Goal: Task Accomplishment & Management: Use online tool/utility

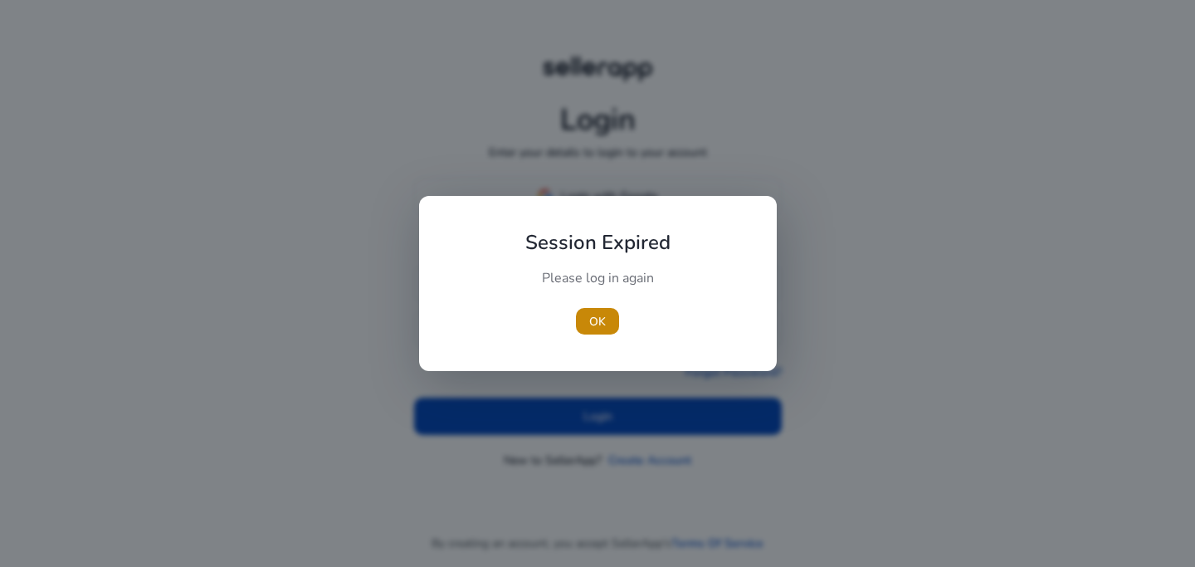
scroll to position [446, 0]
type input "**********"
click at [604, 316] on span "OK" at bounding box center [597, 321] width 17 height 17
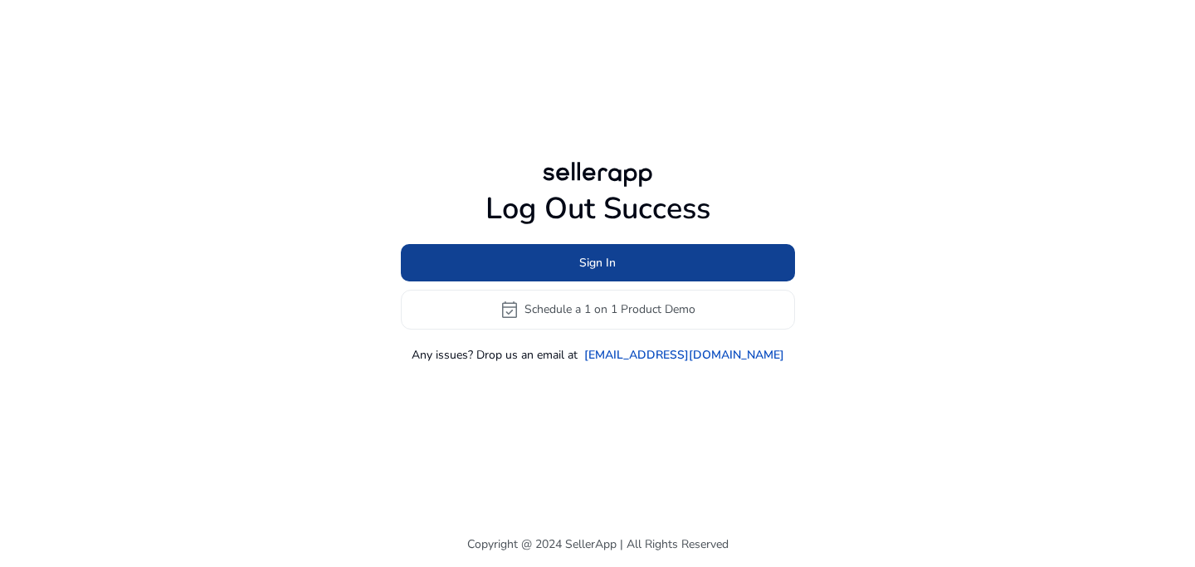
click at [631, 261] on span at bounding box center [598, 262] width 394 height 40
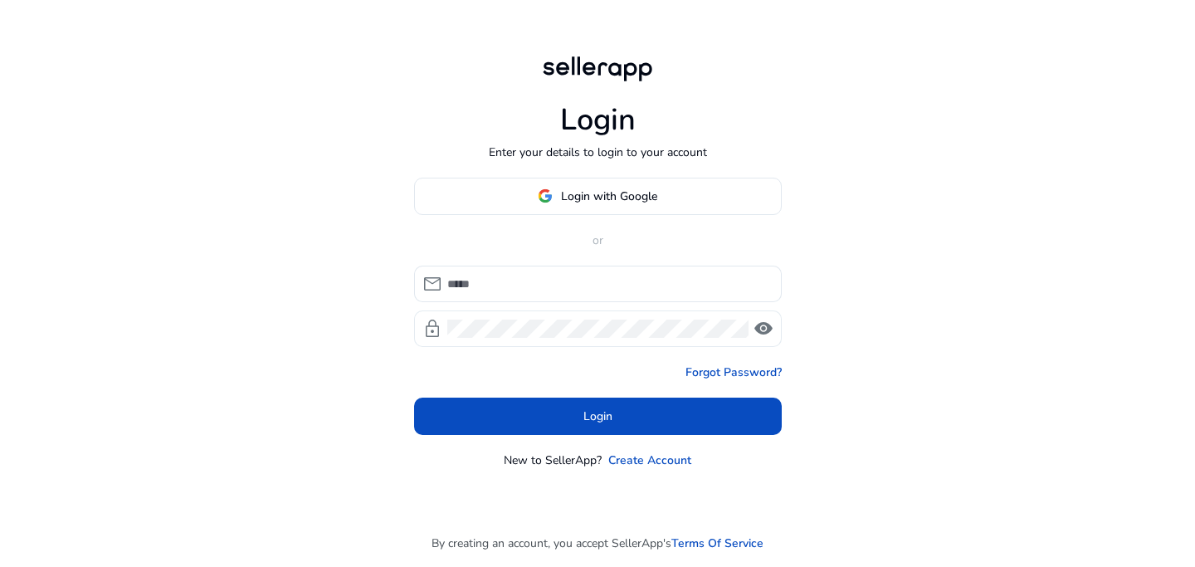
type input "**********"
click at [553, 285] on input "**********" at bounding box center [607, 284] width 321 height 18
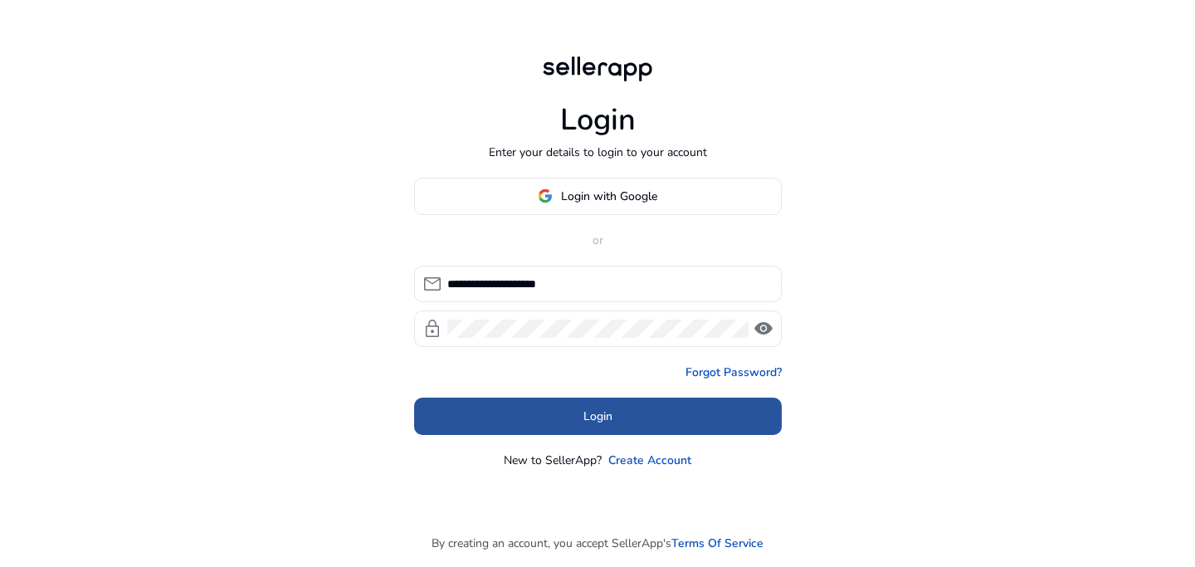
click at [514, 409] on span at bounding box center [598, 416] width 368 height 40
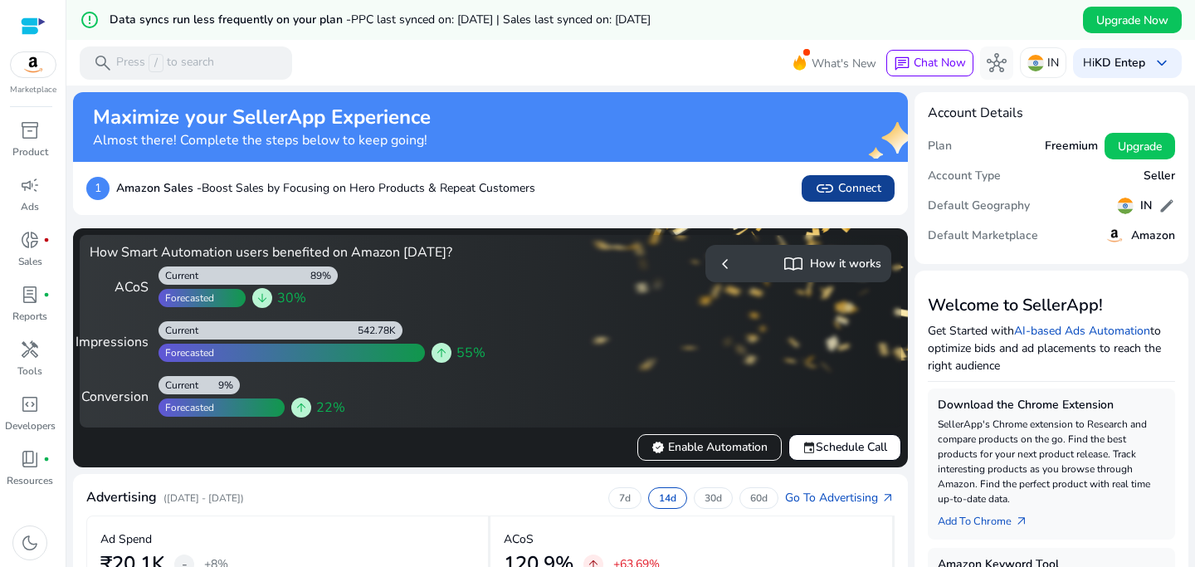
click at [851, 188] on span "link Connect" at bounding box center [848, 188] width 66 height 20
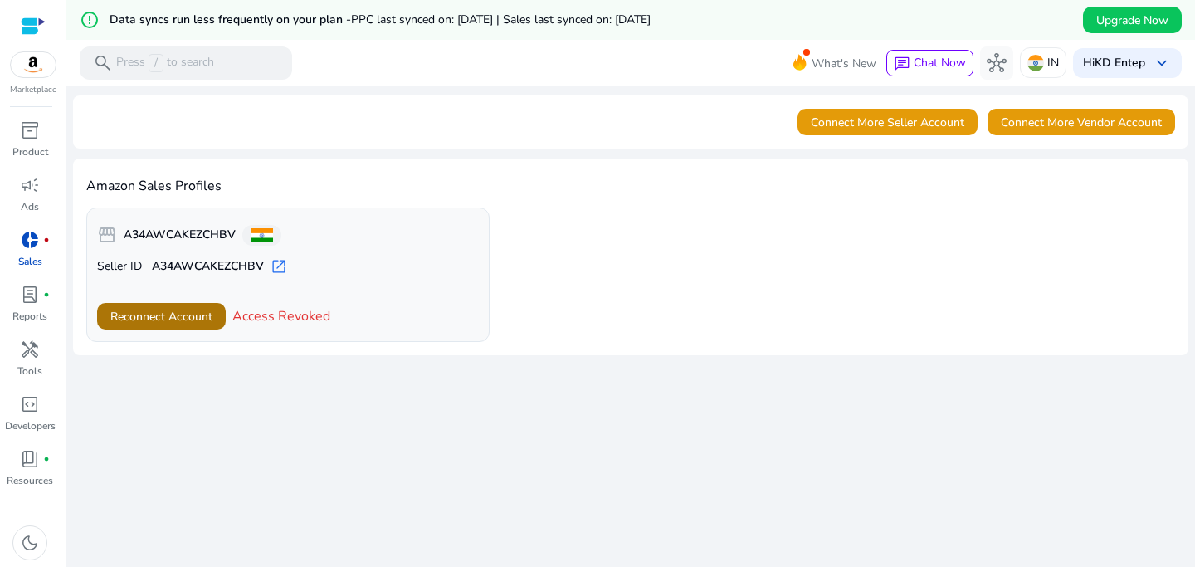
click at [177, 323] on span "Reconnect Account" at bounding box center [161, 316] width 102 height 17
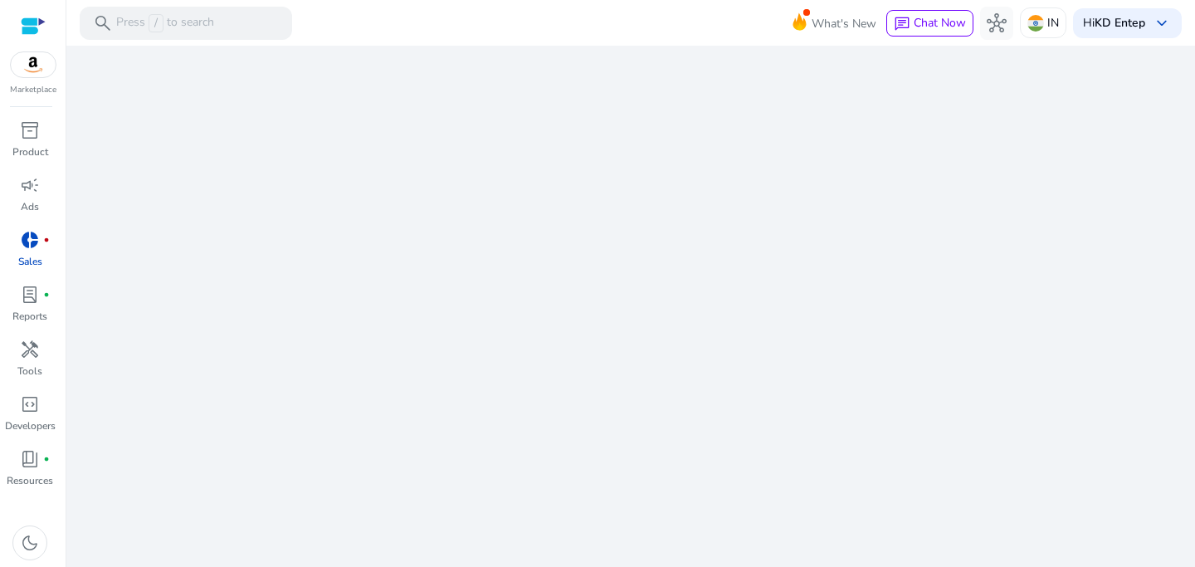
scroll to position [446, 0]
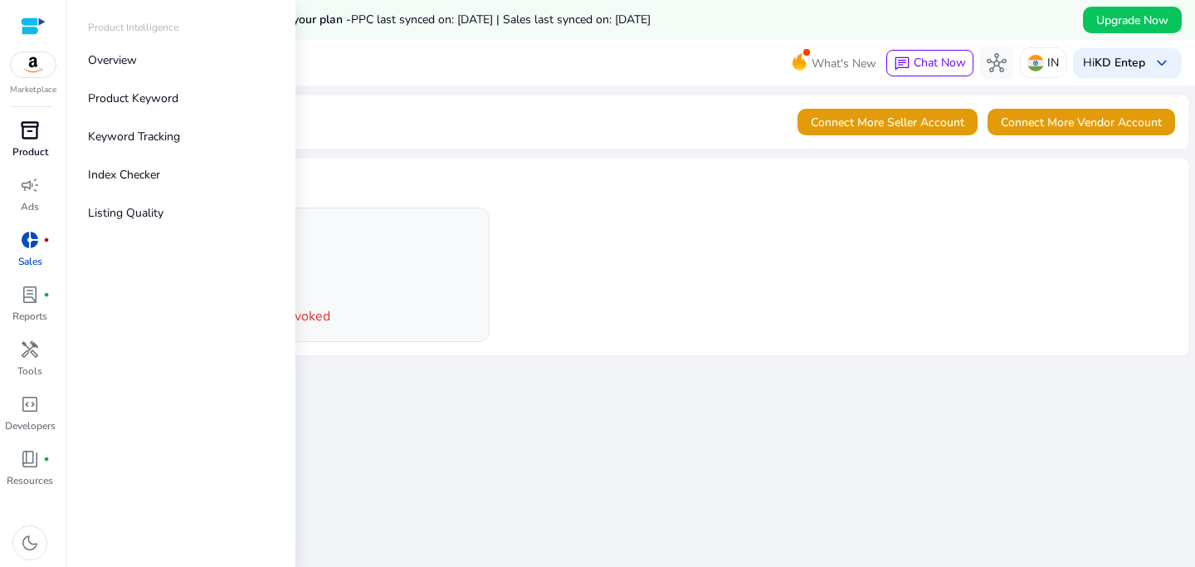
click at [35, 139] on span "inventory_2" at bounding box center [30, 130] width 20 height 20
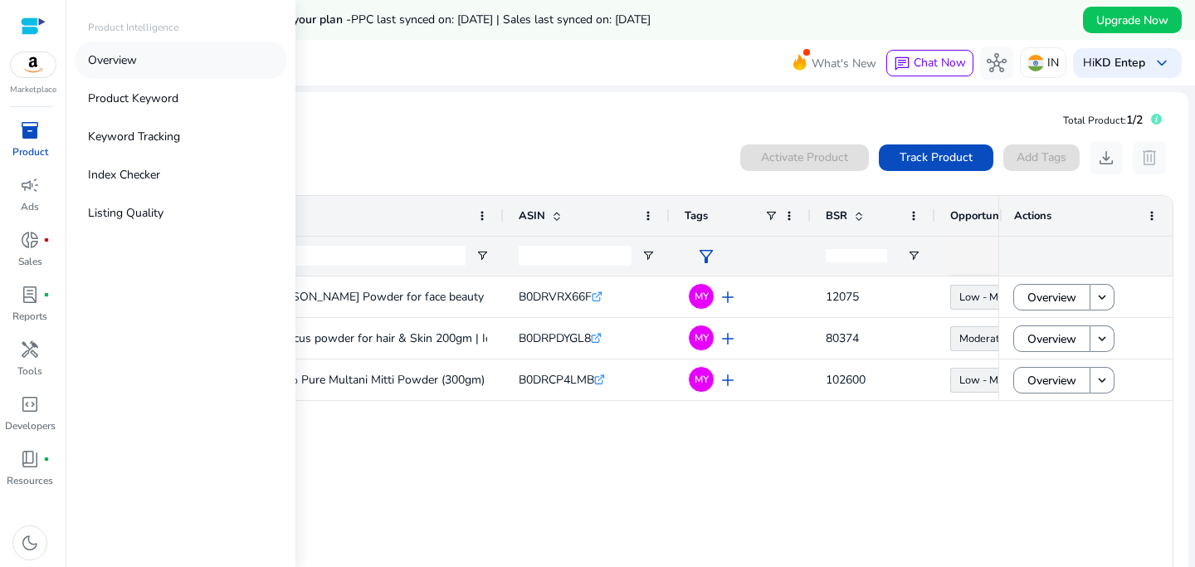
click at [149, 56] on link "Overview" at bounding box center [181, 59] width 212 height 37
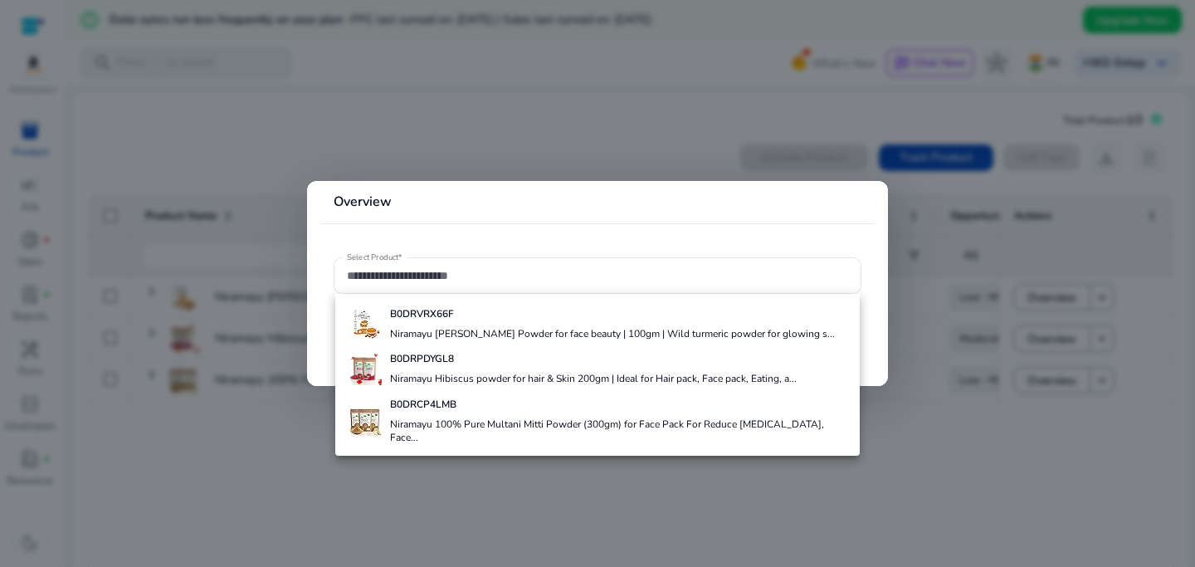
click at [531, 469] on div at bounding box center [597, 283] width 1195 height 567
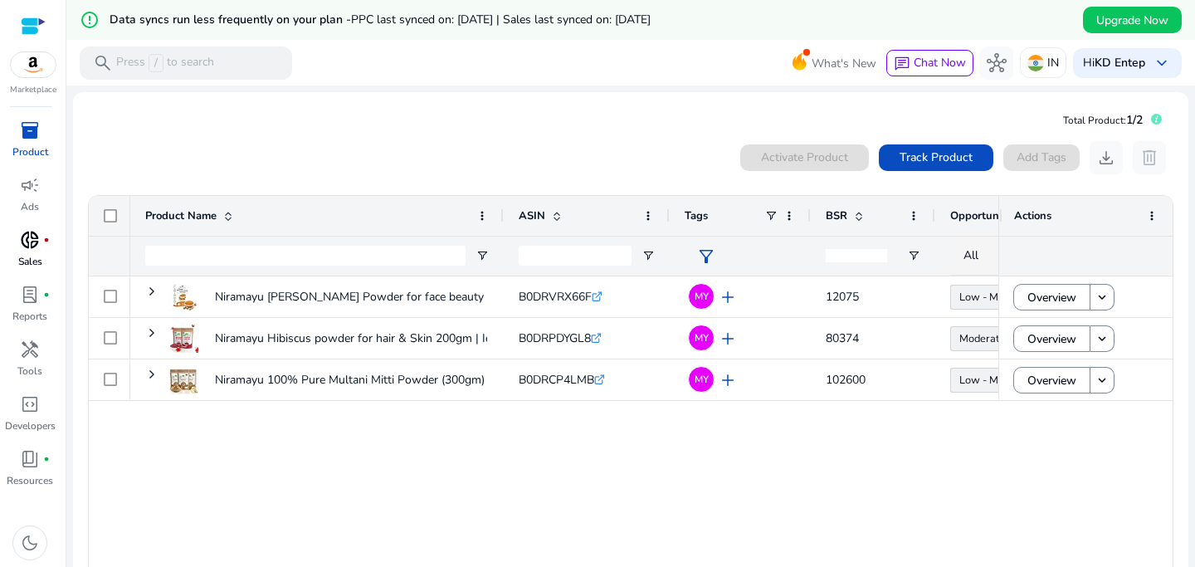
click at [32, 252] on div "donut_small fiber_manual_record" at bounding box center [30, 240] width 46 height 27
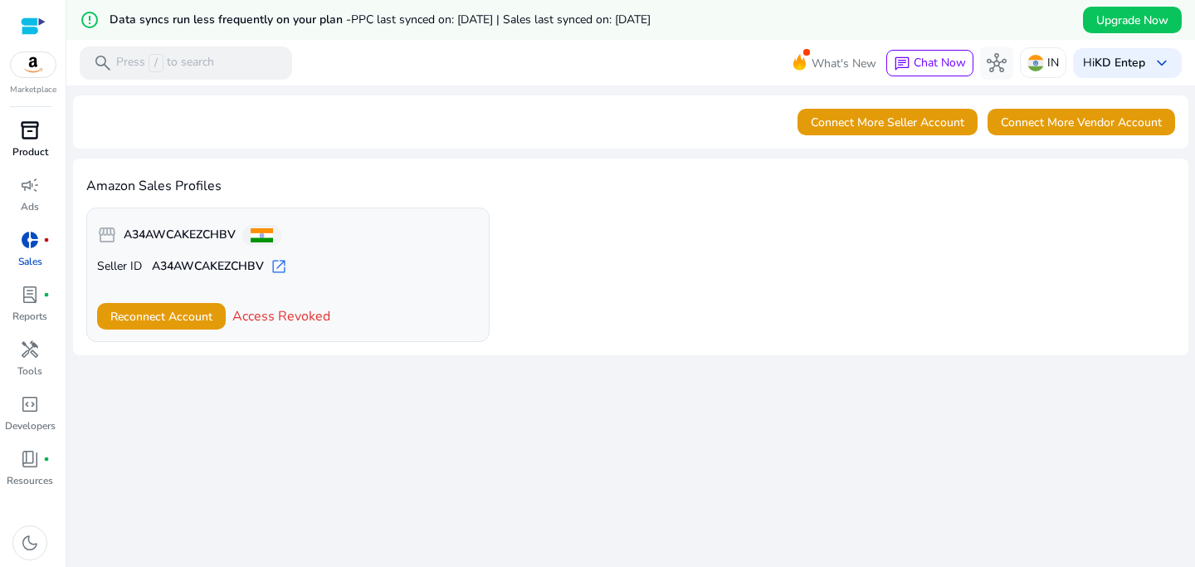
click at [678, 183] on h4 "Amazon Sales Profiles" at bounding box center [630, 186] width 1089 height 16
click at [37, 298] on span "lab_profile" at bounding box center [30, 295] width 20 height 20
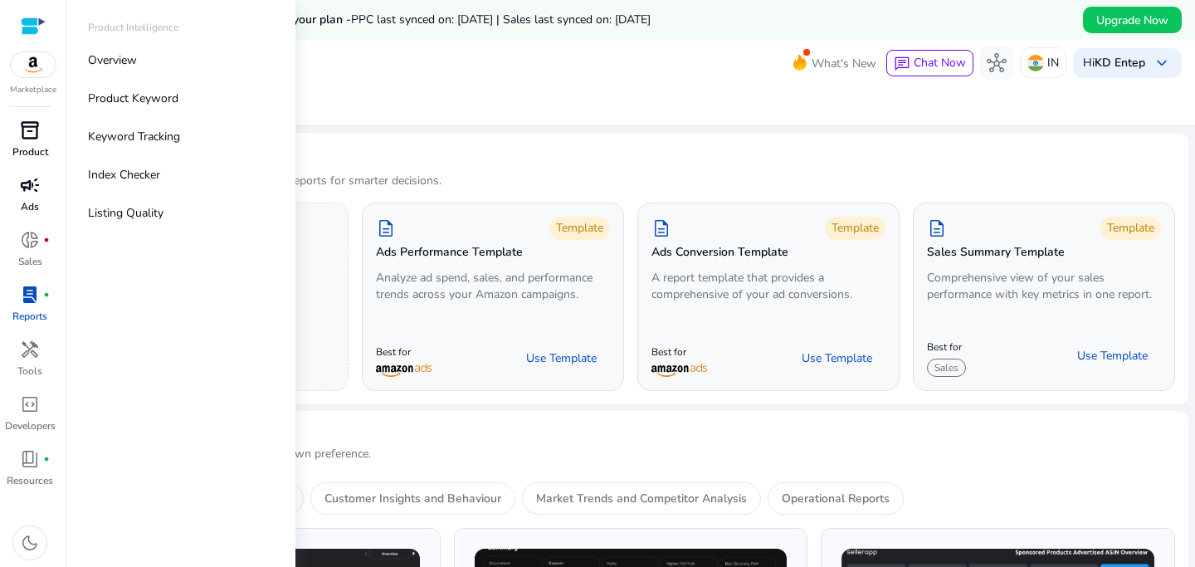
click at [37, 202] on p "Ads" at bounding box center [30, 206] width 18 height 15
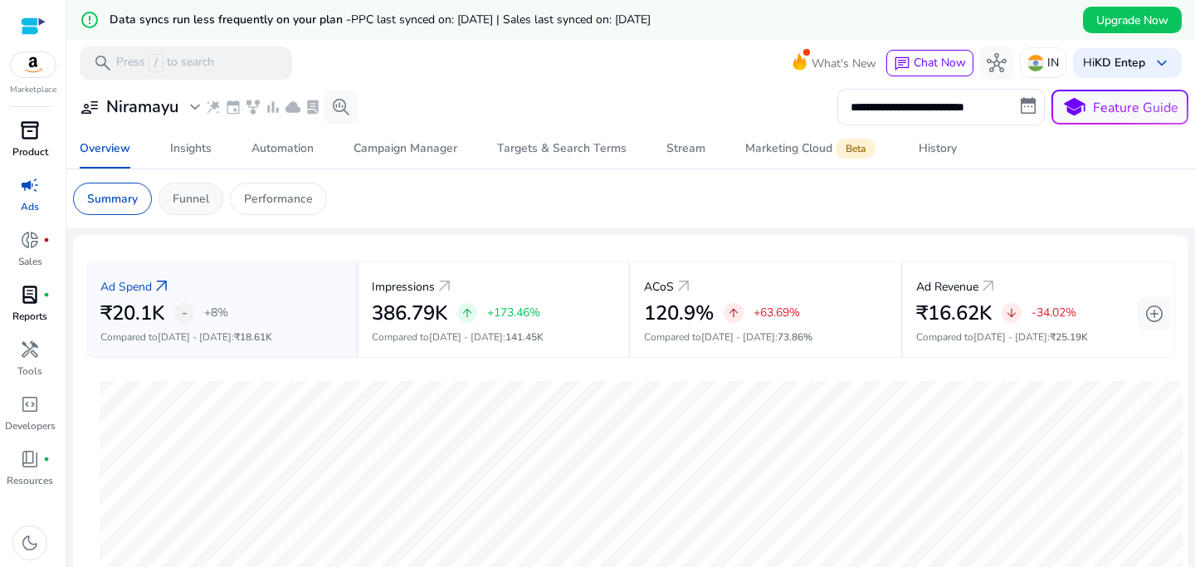
click at [163, 206] on div "Funnel" at bounding box center [190, 199] width 65 height 32
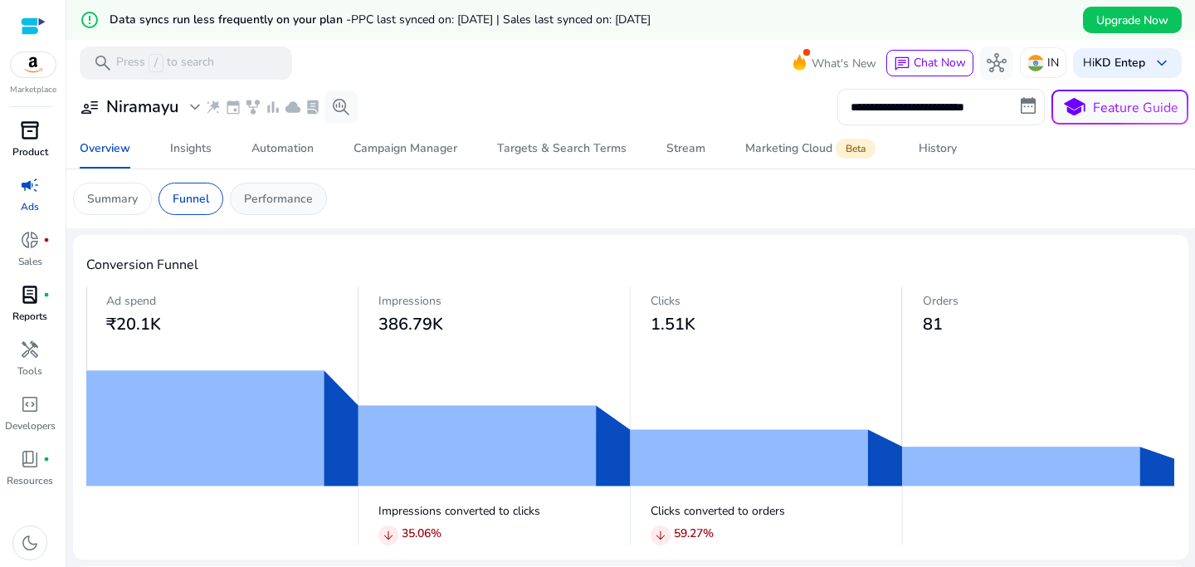
click at [263, 198] on p "Performance" at bounding box center [278, 198] width 69 height 17
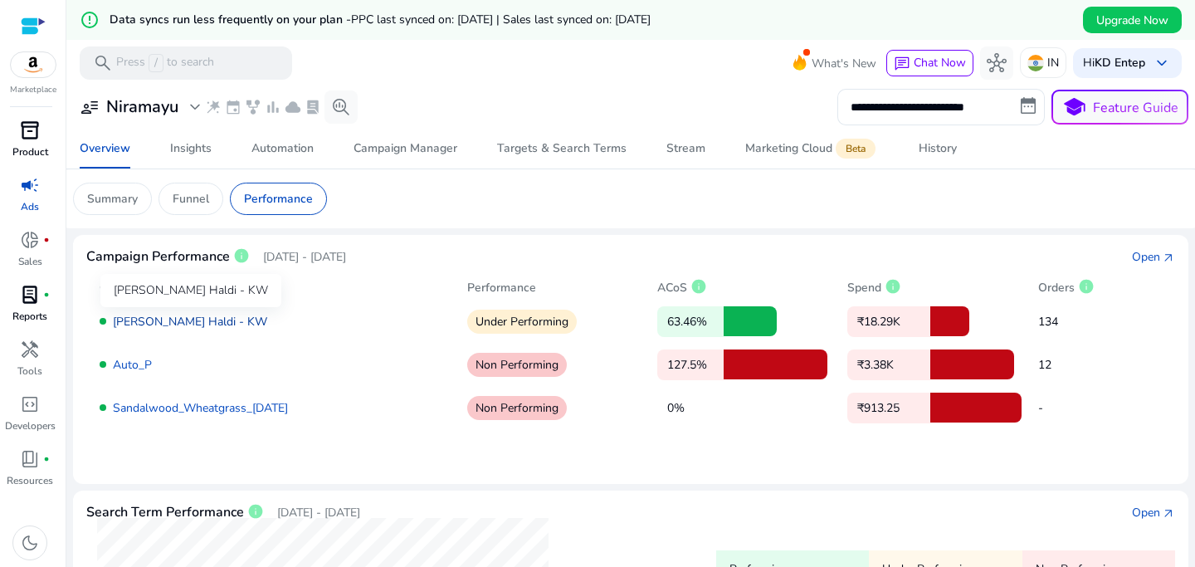
click at [200, 323] on link "[PERSON_NAME] Haldi - KW" at bounding box center [190, 322] width 154 height 16
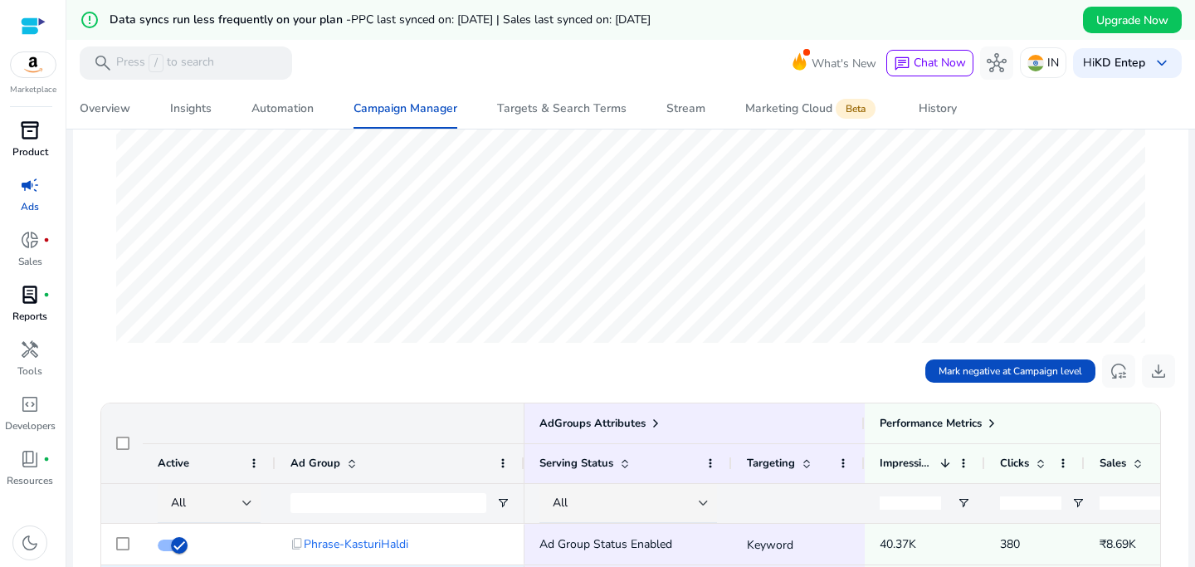
scroll to position [625, 0]
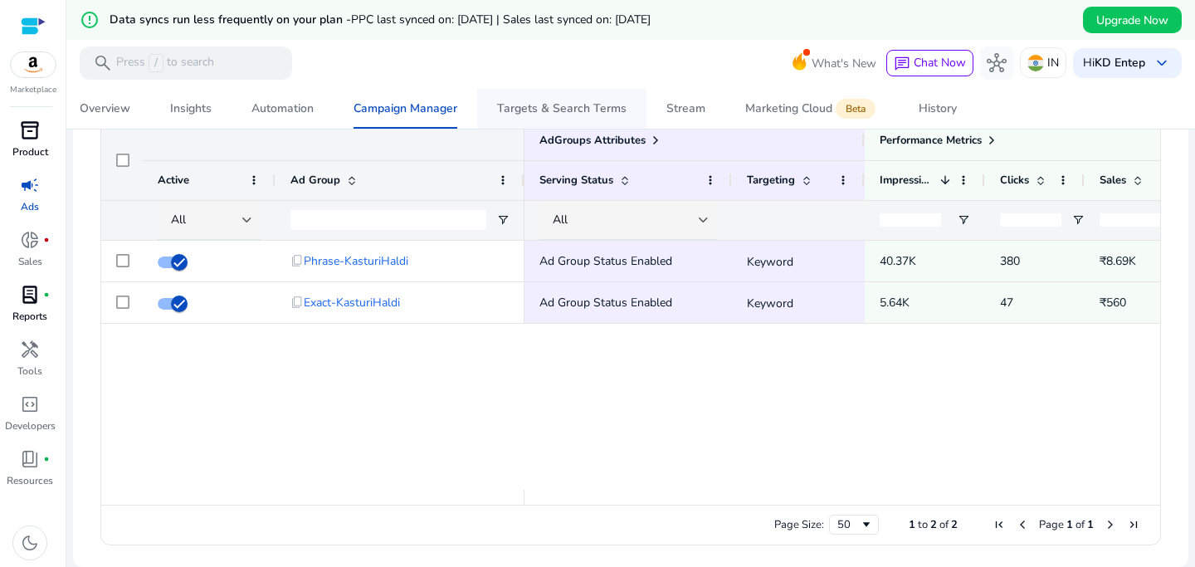
click at [580, 112] on div "Targets & Search Terms" at bounding box center [561, 109] width 129 height 12
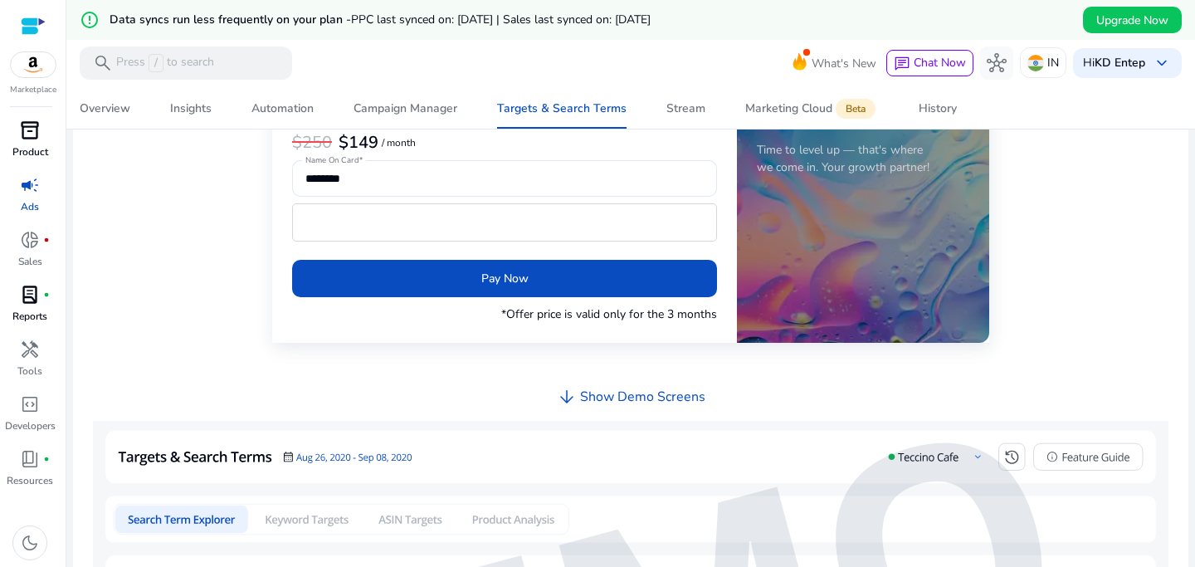
scroll to position [654, 0]
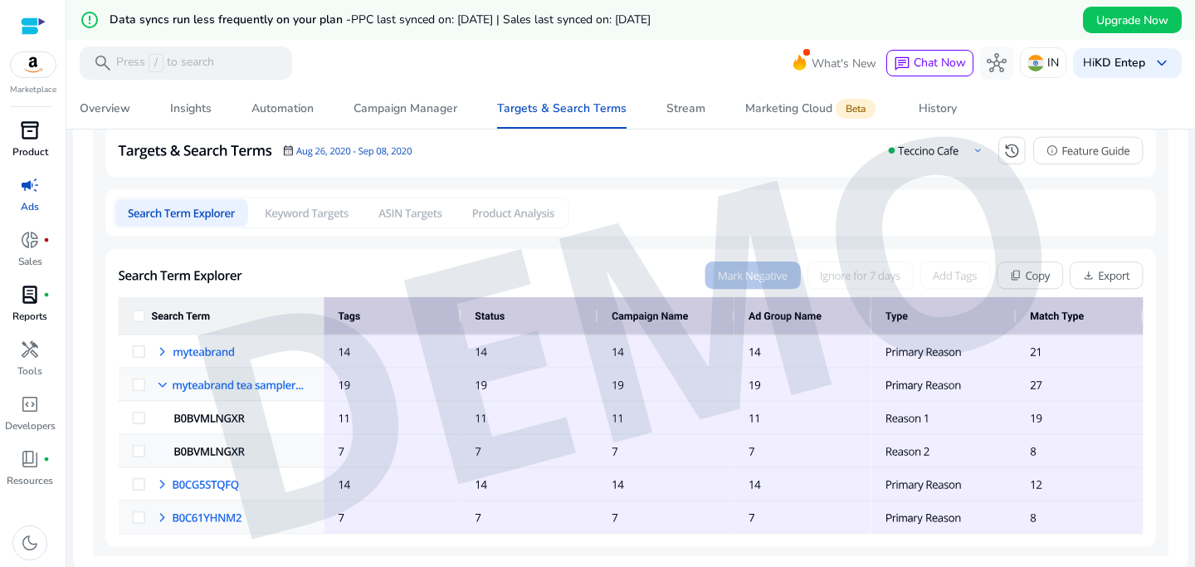
click at [165, 349] on img at bounding box center [630, 336] width 1075 height 442
click at [164, 349] on img at bounding box center [630, 336] width 1075 height 442
click at [229, 436] on img at bounding box center [630, 336] width 1075 height 442
click at [636, 432] on img at bounding box center [630, 336] width 1075 height 442
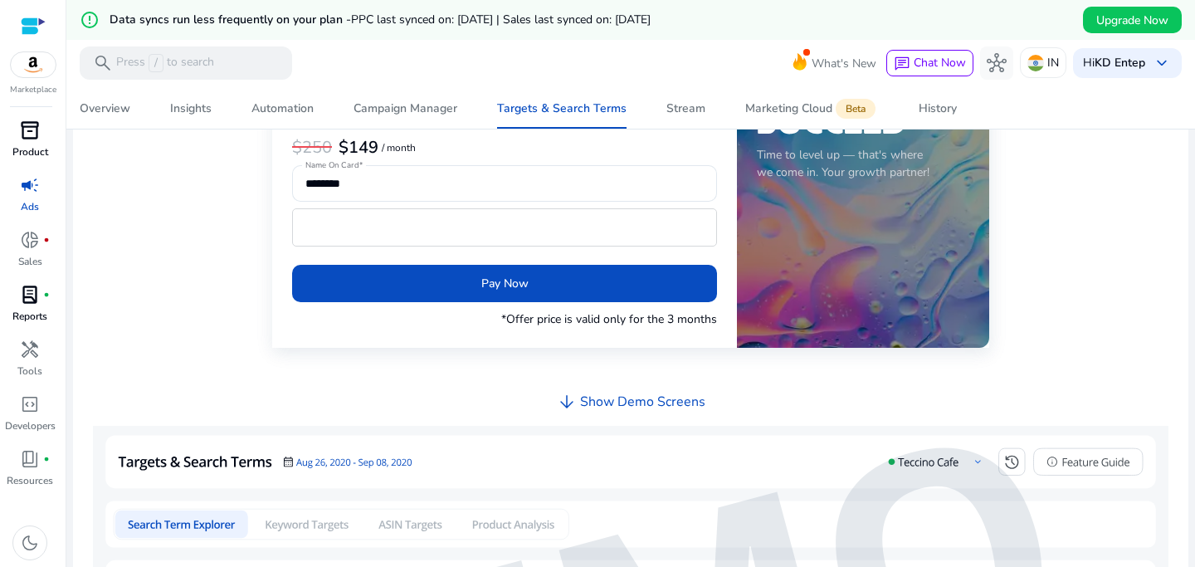
scroll to position [0, 0]
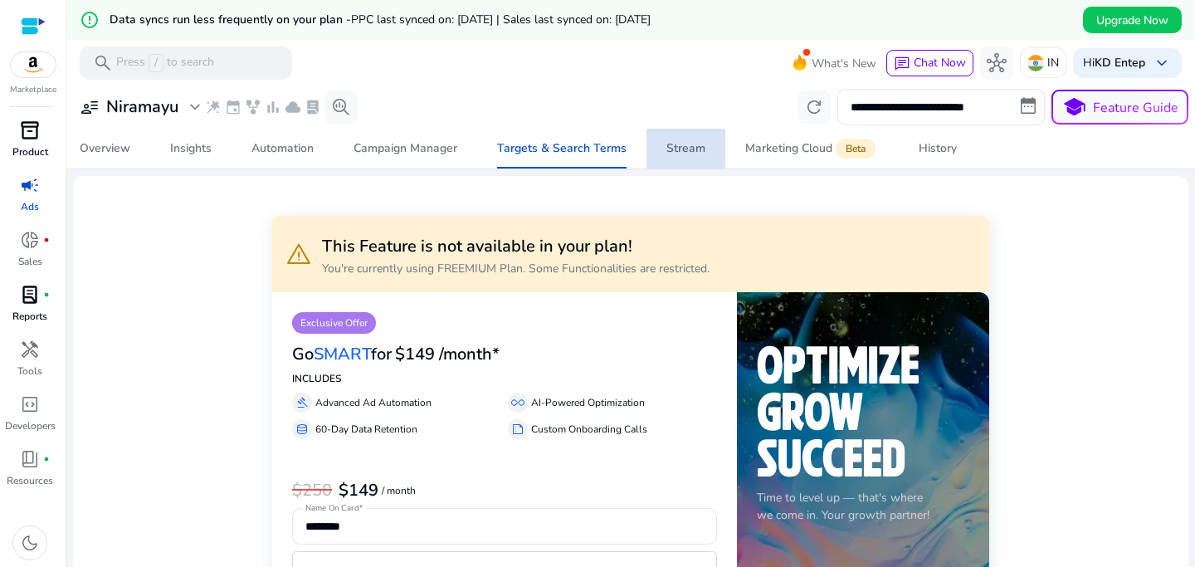
click at [690, 149] on div "Stream" at bounding box center [685, 149] width 39 height 12
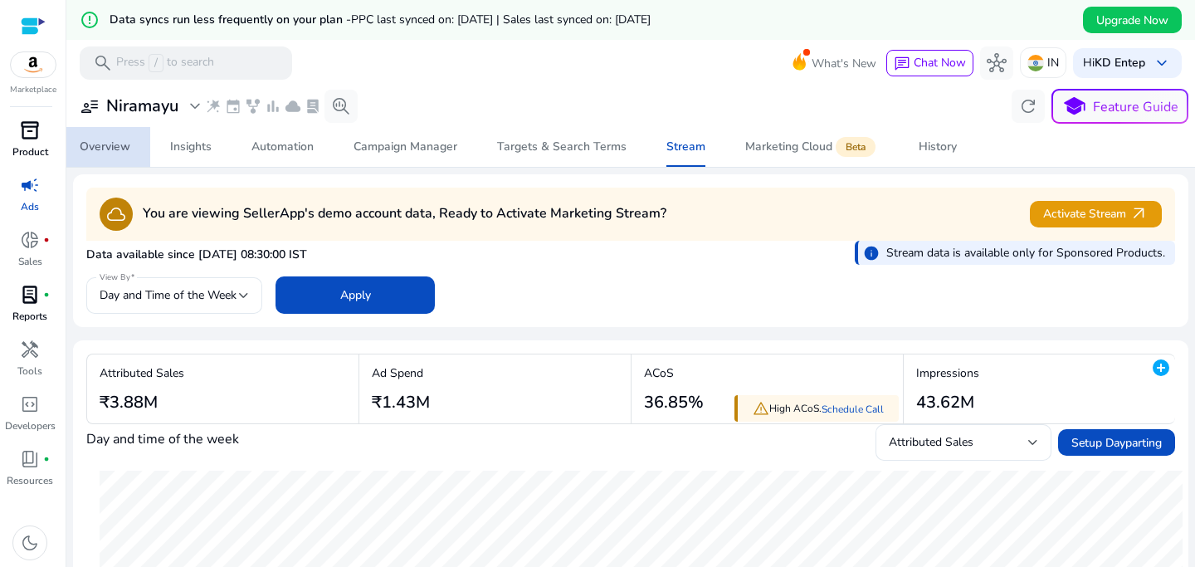
click at [119, 127] on span "Overview" at bounding box center [105, 147] width 51 height 40
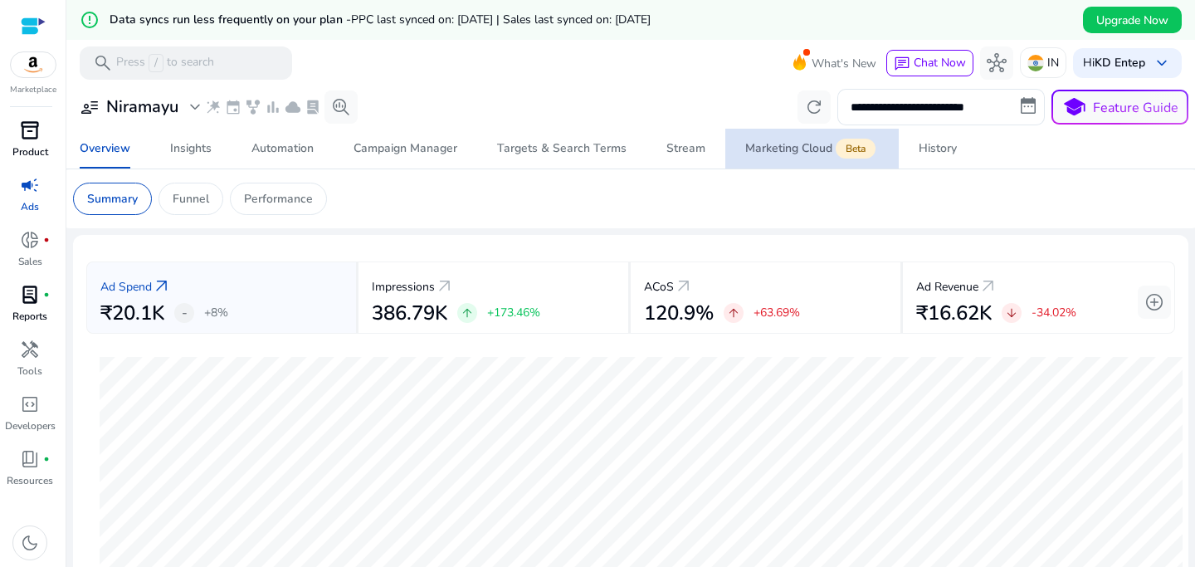
click at [753, 153] on div "Marketing Cloud Beta" at bounding box center [812, 148] width 134 height 13
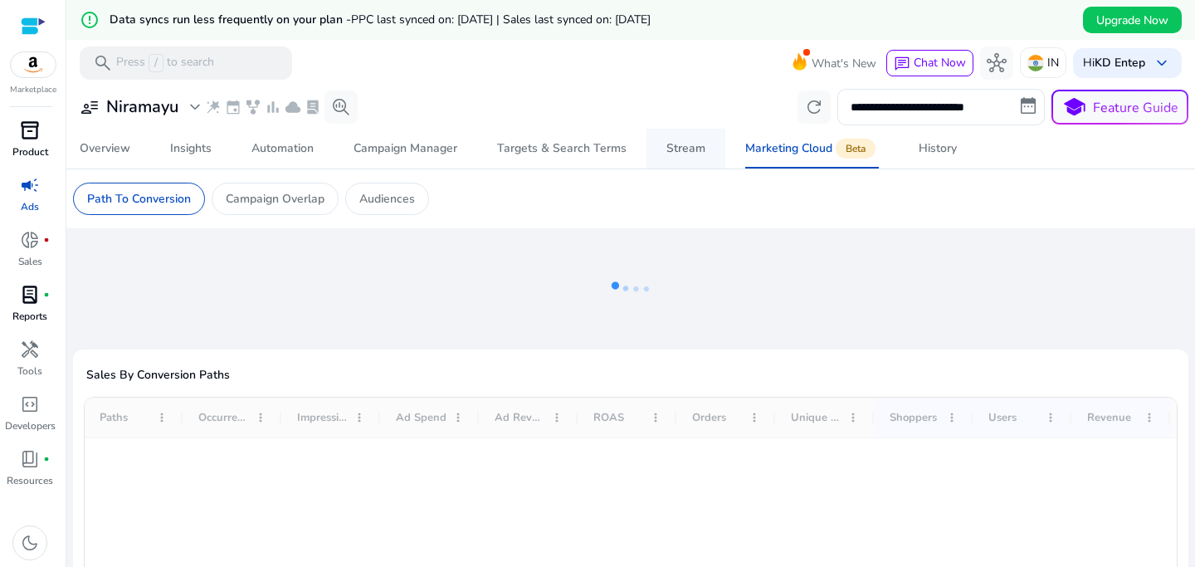
click at [669, 146] on div "Stream" at bounding box center [685, 149] width 39 height 12
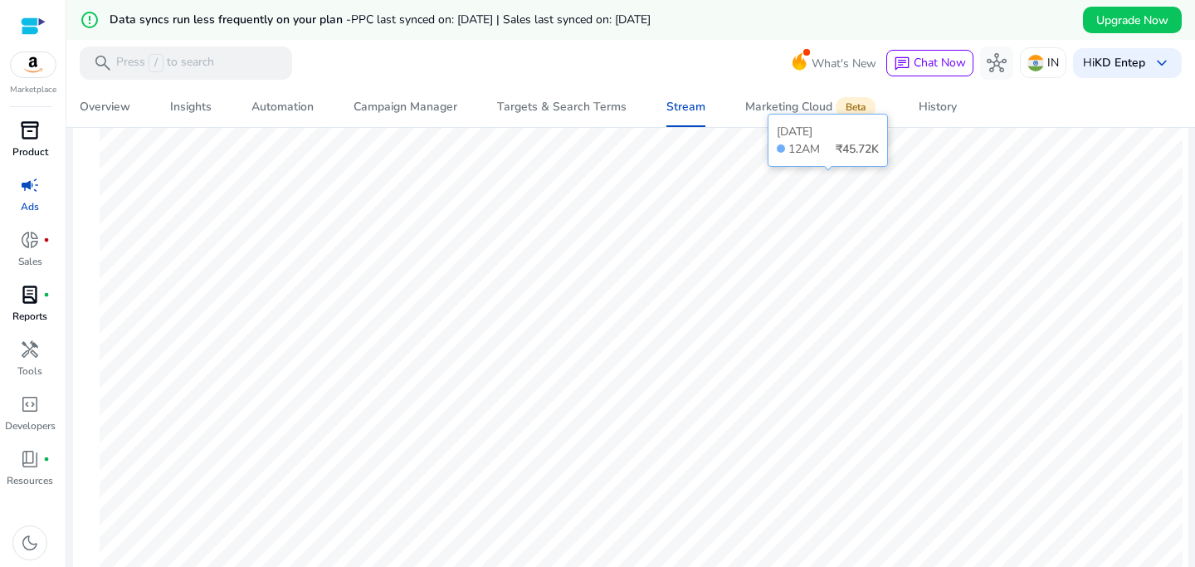
scroll to position [3, 0]
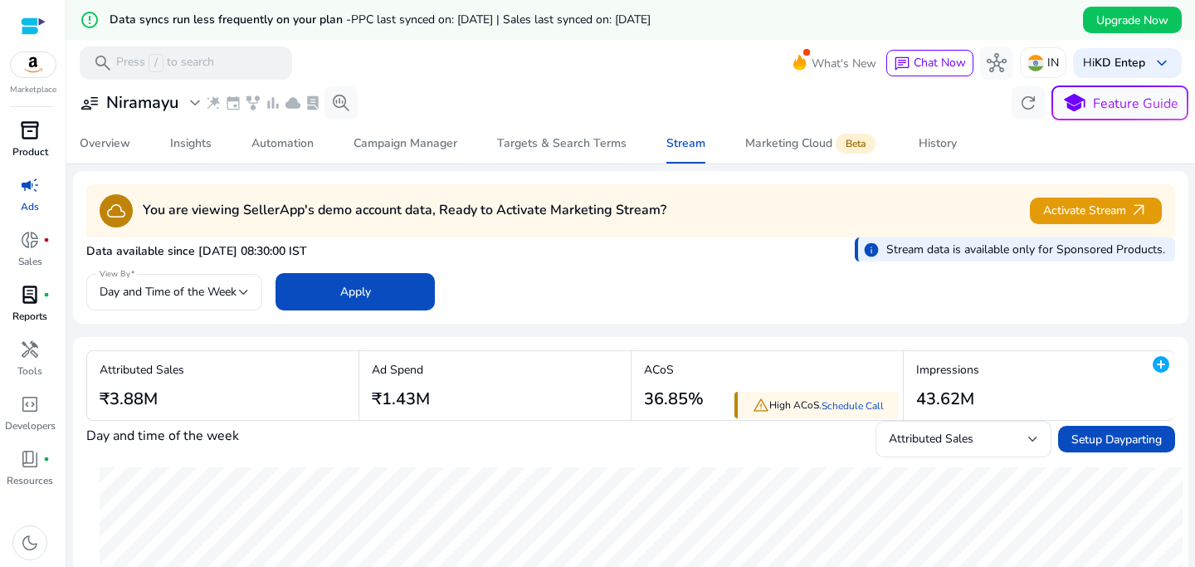
click at [233, 270] on div "**********" at bounding box center [630, 290] width 1089 height 41
click at [236, 290] on span "Day and Time of the Week" at bounding box center [168, 292] width 137 height 16
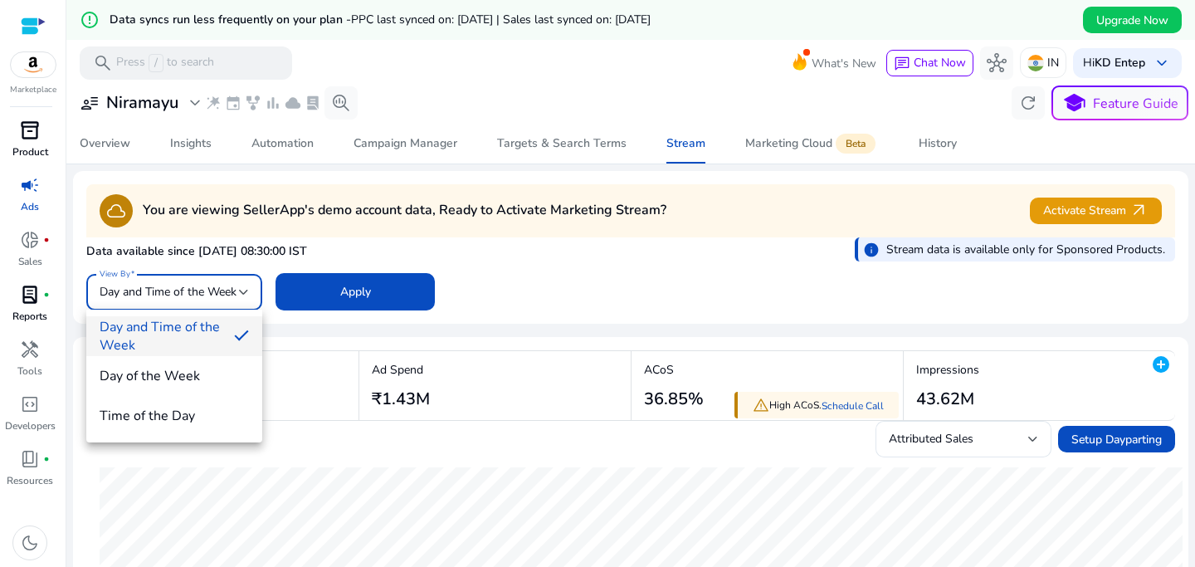
click at [746, 260] on div at bounding box center [597, 283] width 1195 height 567
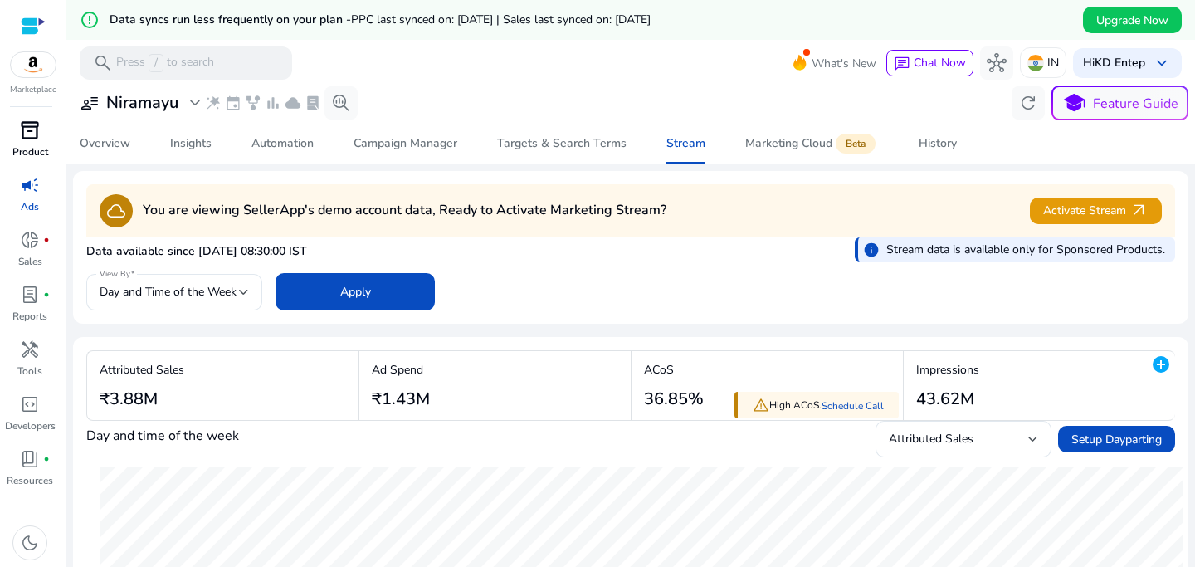
click at [8, 287] on link "lab_profile fiber_manual_record Reports" at bounding box center [30, 308] width 60 height 55
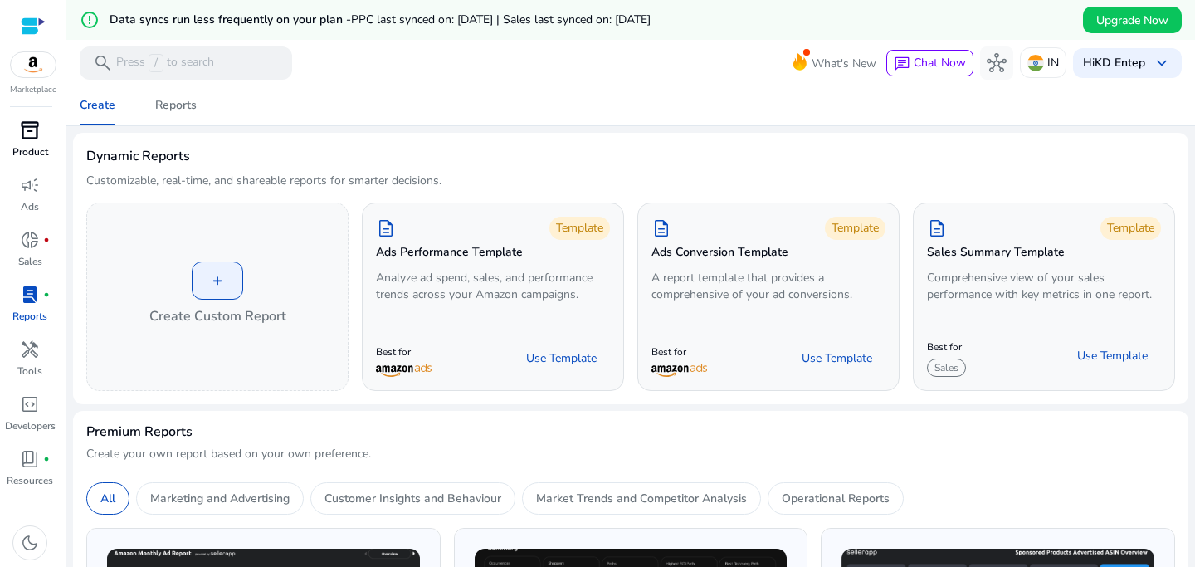
click at [113, 285] on div "+ Create Custom Report" at bounding box center [217, 296] width 261 height 187
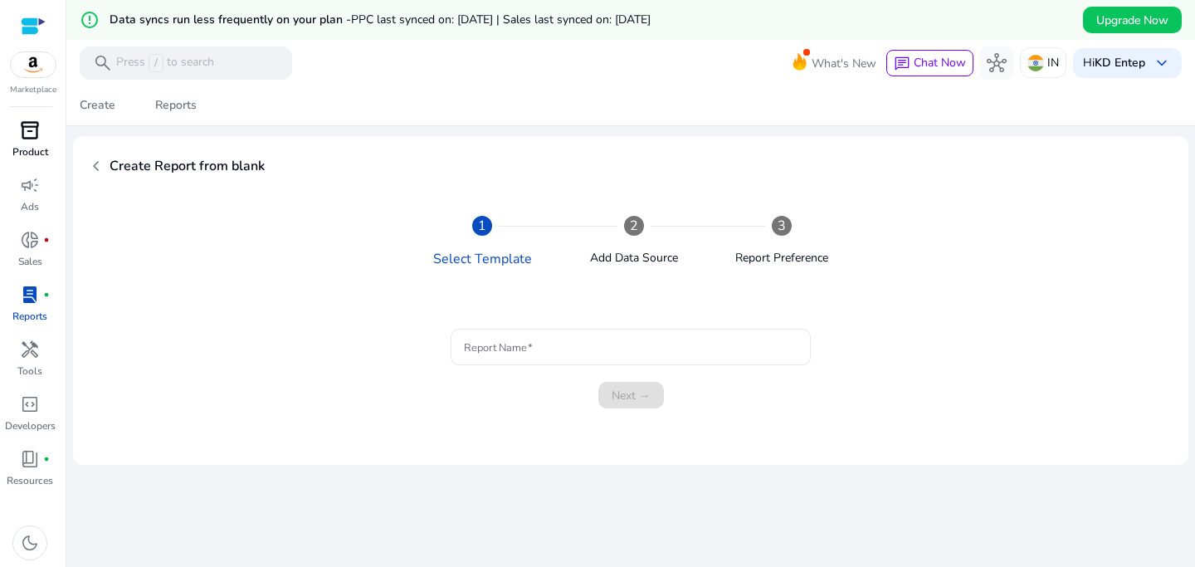
click at [96, 149] on div "chevron_left Create Report from blank" at bounding box center [630, 165] width 1089 height 33
click at [99, 156] on span "chevron_left" at bounding box center [96, 166] width 20 height 20
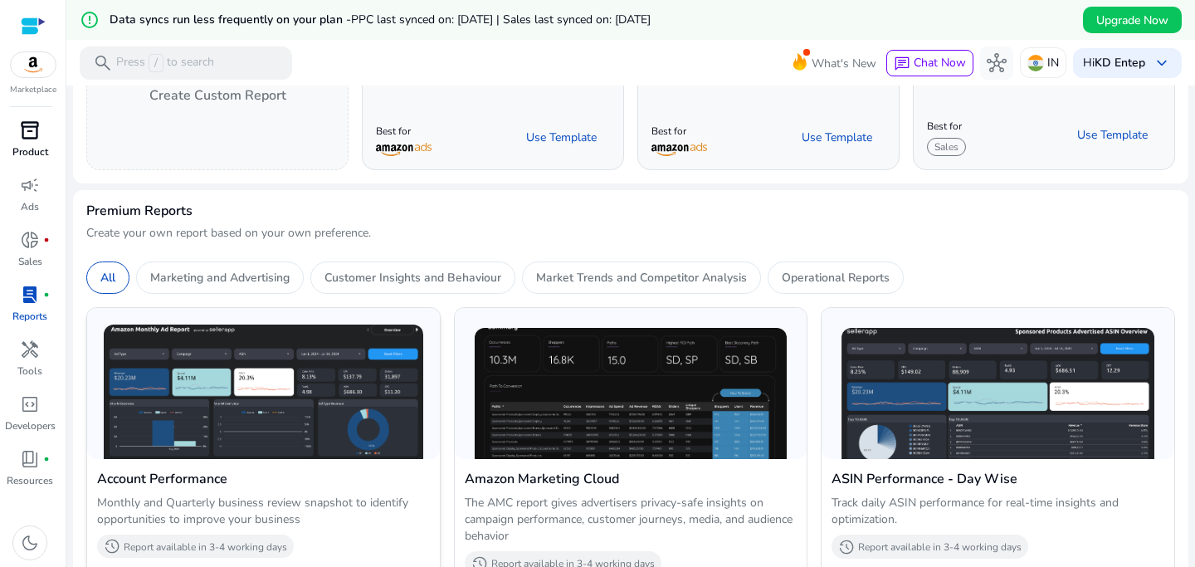
scroll to position [559, 0]
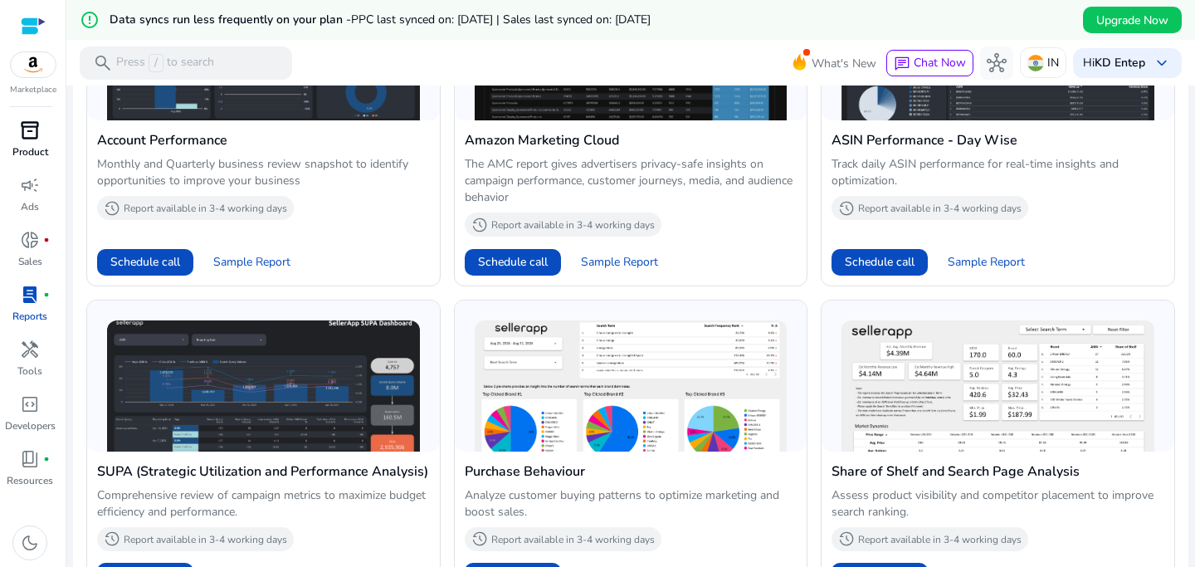
click at [22, 148] on p "Product" at bounding box center [30, 151] width 36 height 15
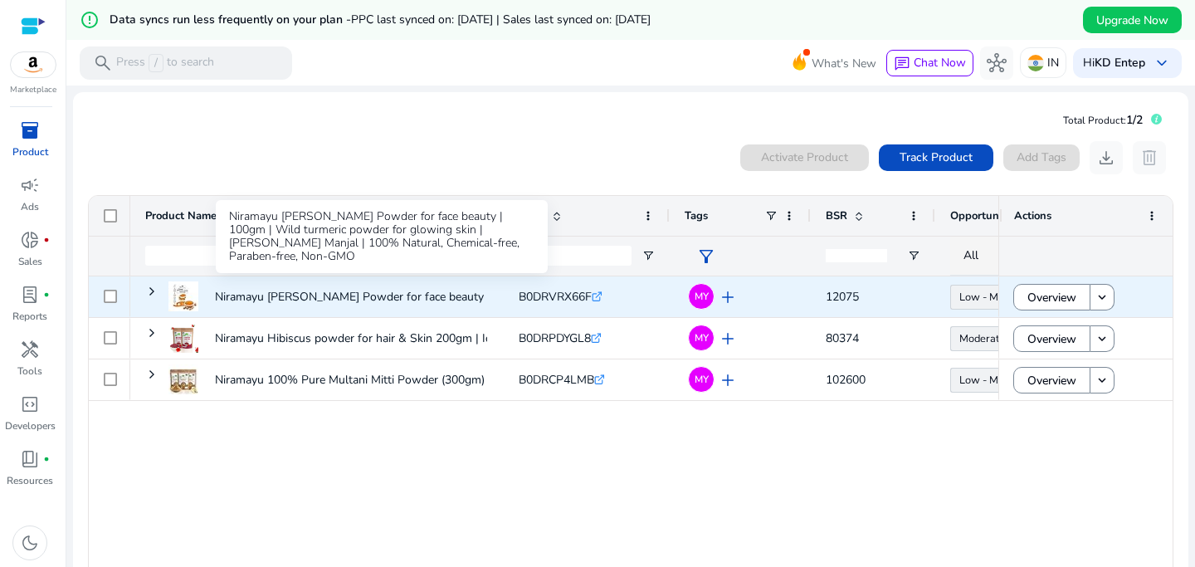
click at [274, 283] on p "Niramayu [PERSON_NAME] Powder for face beauty | 100gm | Wild..." at bounding box center [394, 297] width 358 height 34
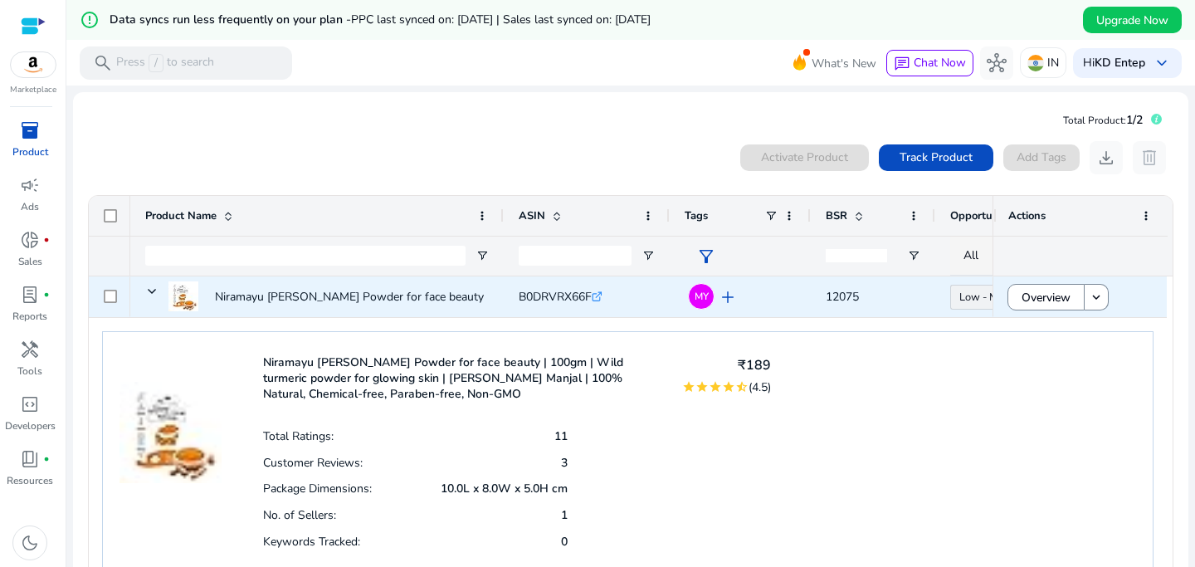
scroll to position [117, 0]
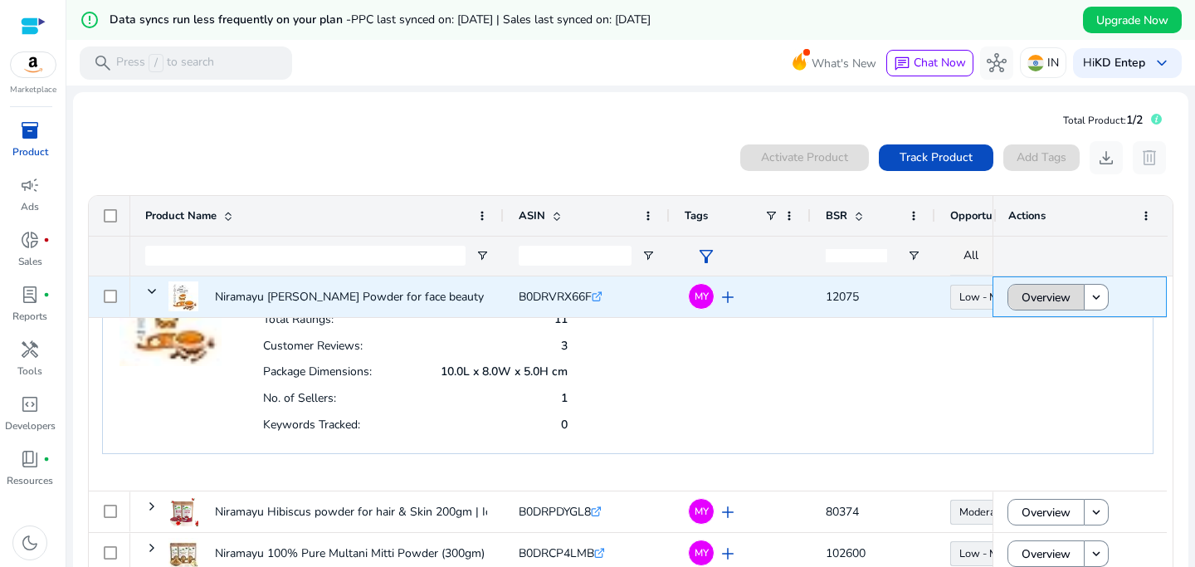
click at [1054, 290] on span "Overview" at bounding box center [1045, 297] width 49 height 34
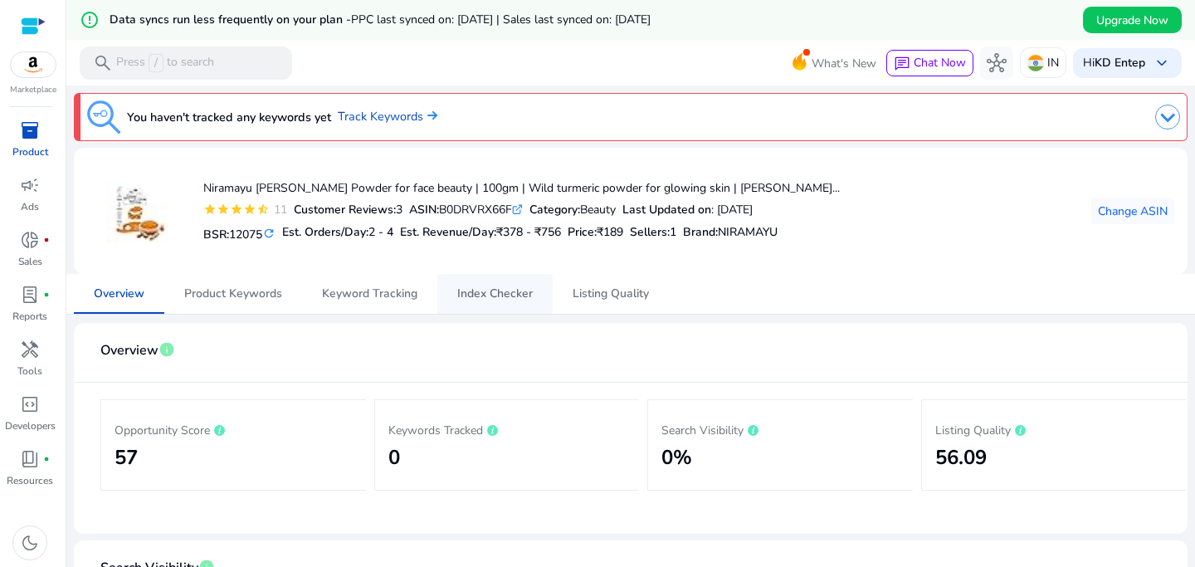
click at [459, 294] on span "Index Checker" at bounding box center [495, 294] width 76 height 12
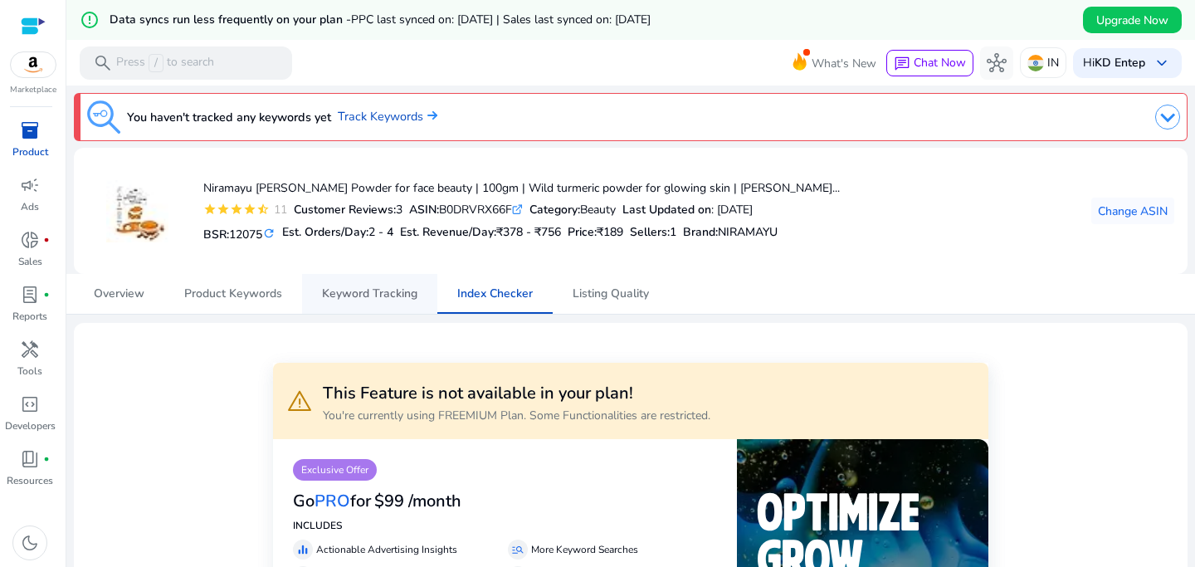
click at [355, 301] on span "Keyword Tracking" at bounding box center [369, 294] width 95 height 40
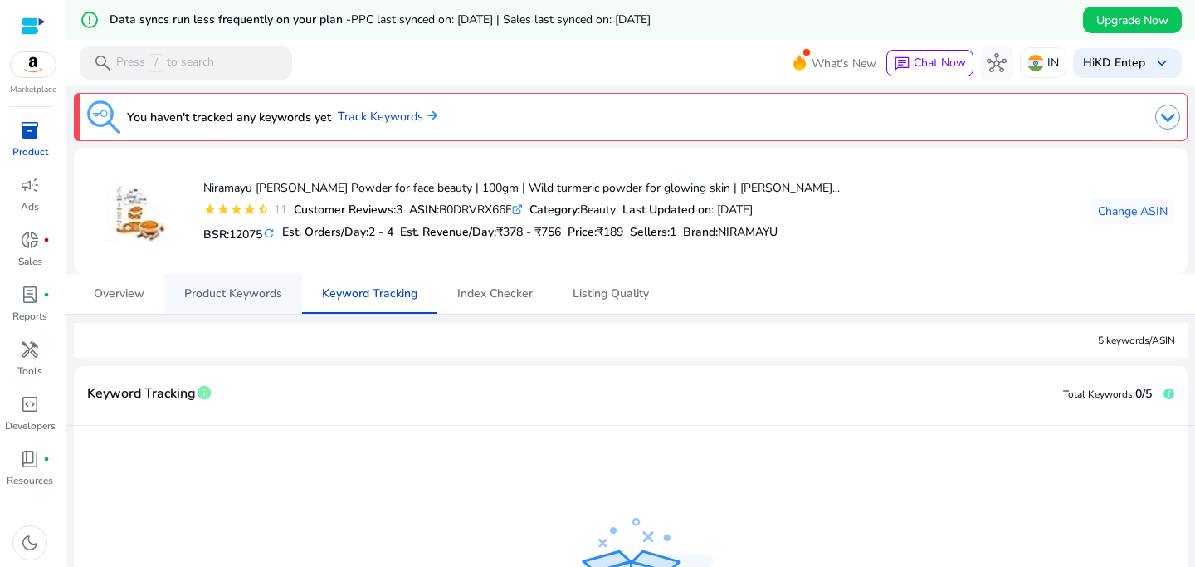
click at [270, 300] on span "Product Keywords" at bounding box center [233, 294] width 98 height 12
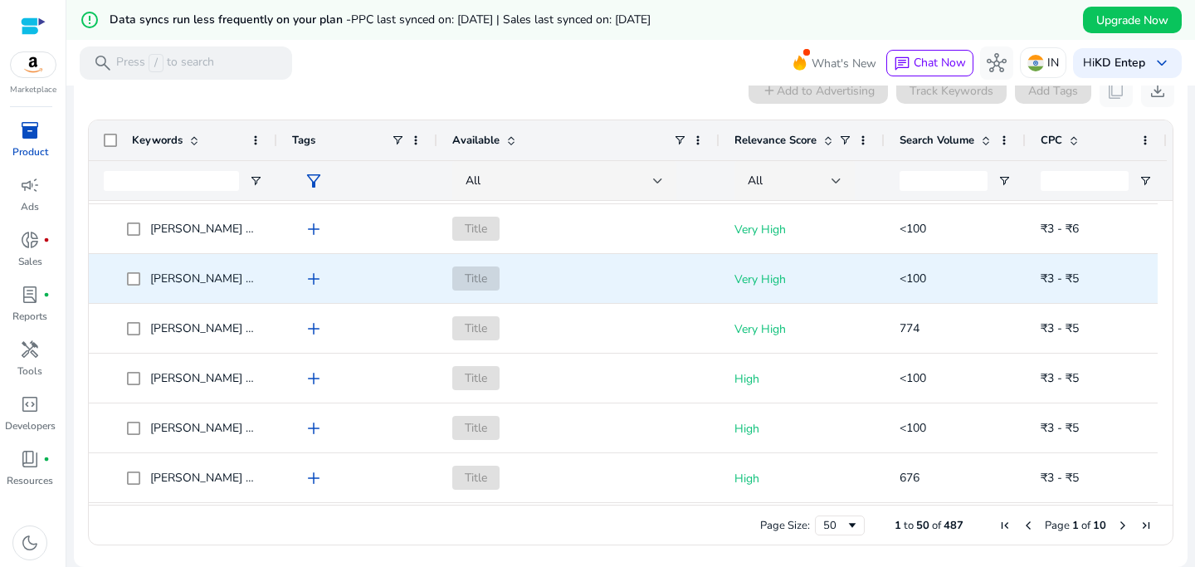
scroll to position [1602, 0]
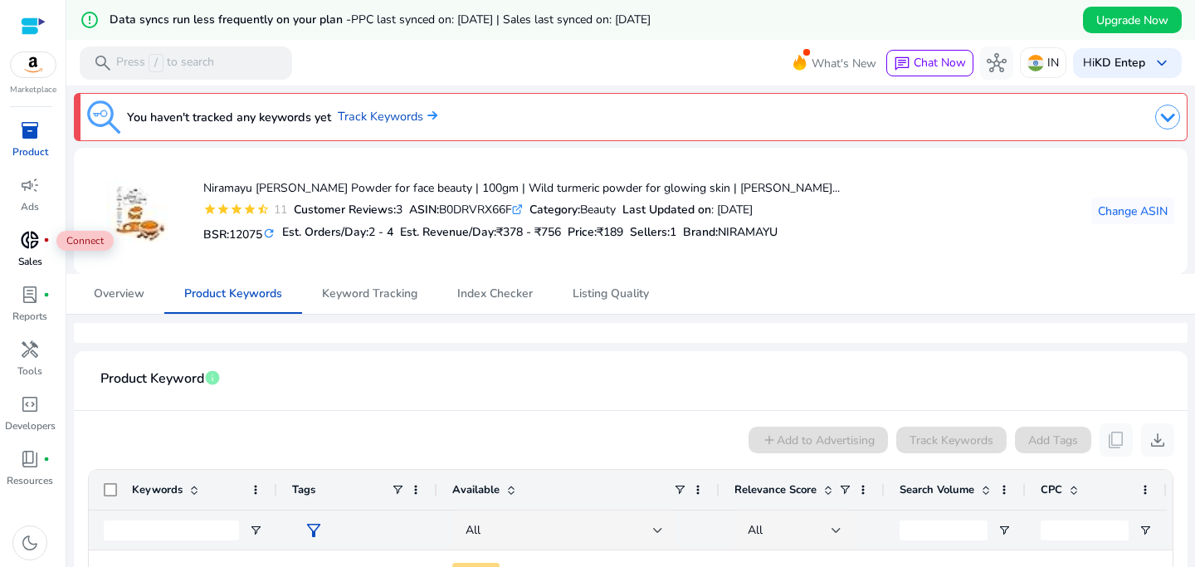
click at [41, 247] on div "donut_small fiber_manual_record" at bounding box center [30, 240] width 46 height 27
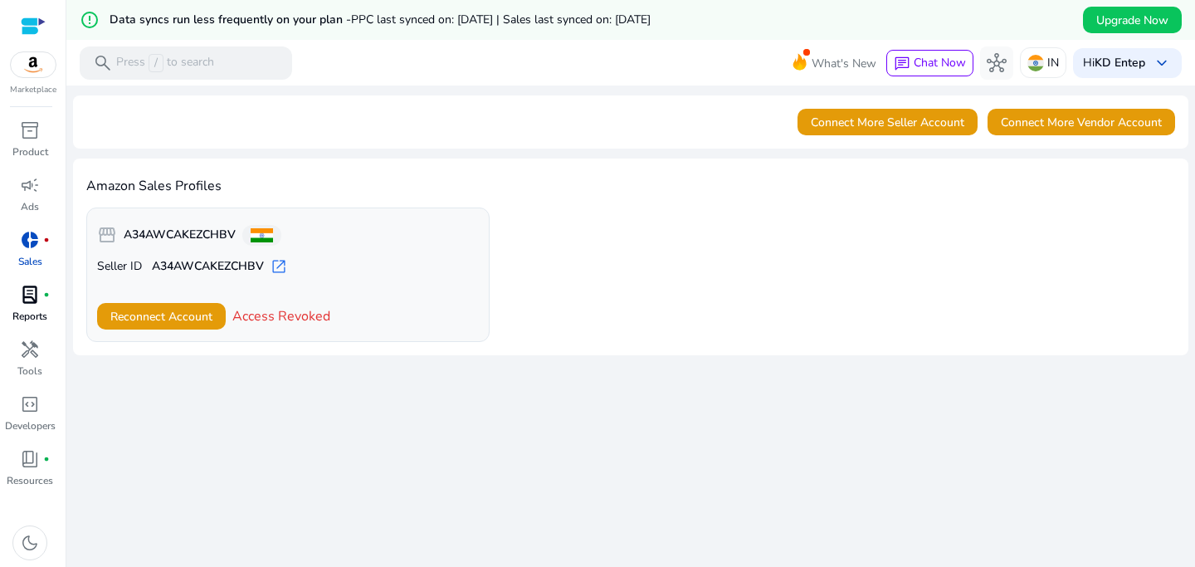
click at [41, 290] on div "lab_profile fiber_manual_record" at bounding box center [30, 294] width 46 height 27
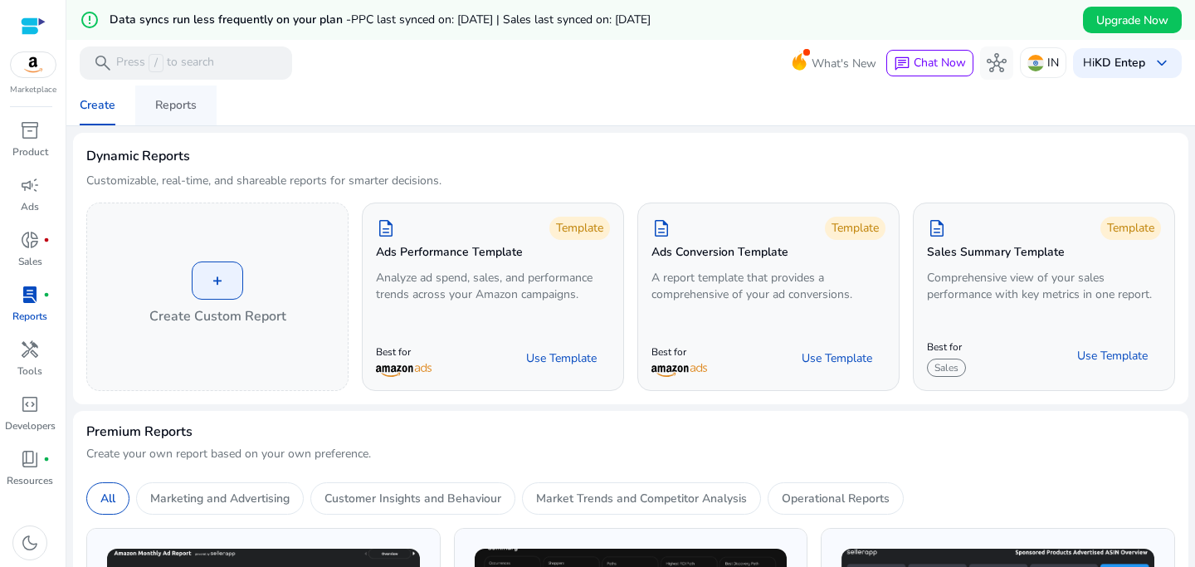
click at [175, 108] on div "Reports" at bounding box center [175, 106] width 41 height 12
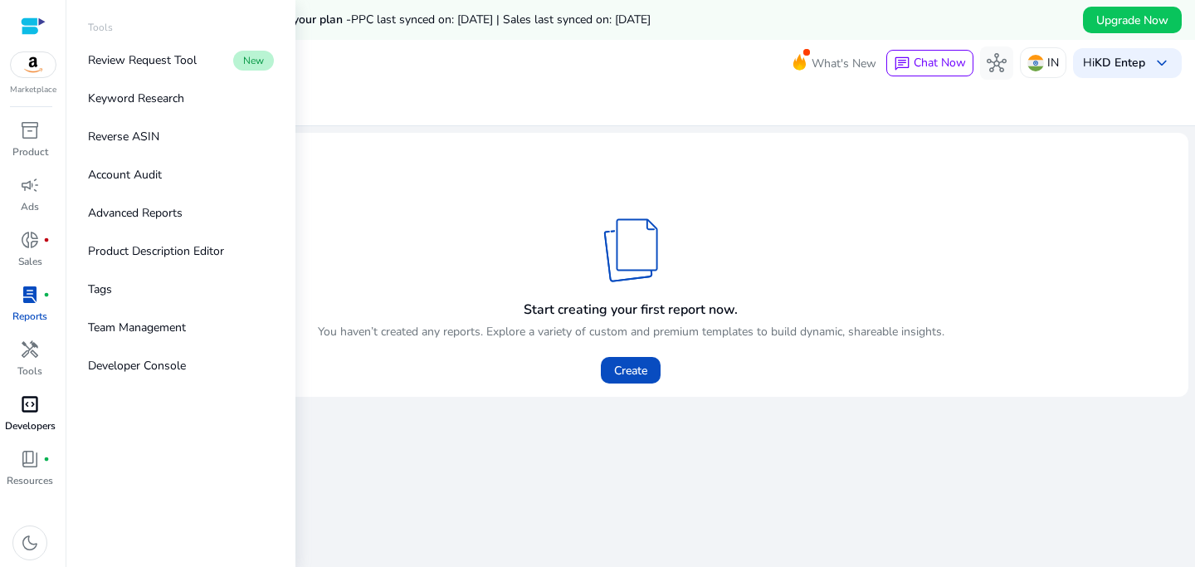
click at [31, 402] on span "code_blocks" at bounding box center [30, 404] width 20 height 20
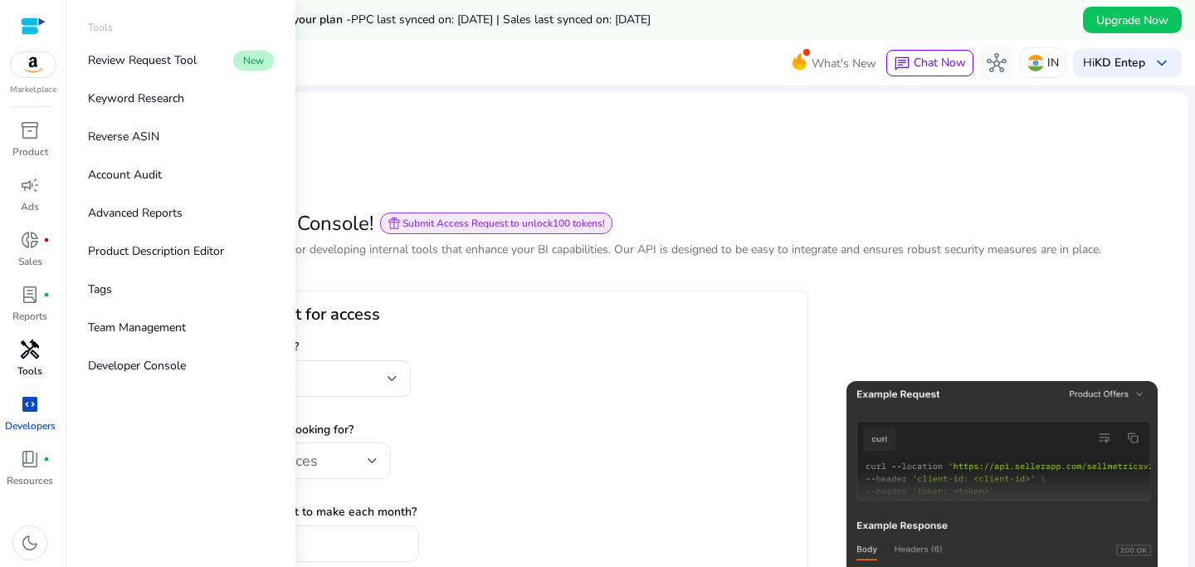
click at [29, 367] on p "Tools" at bounding box center [29, 370] width 25 height 15
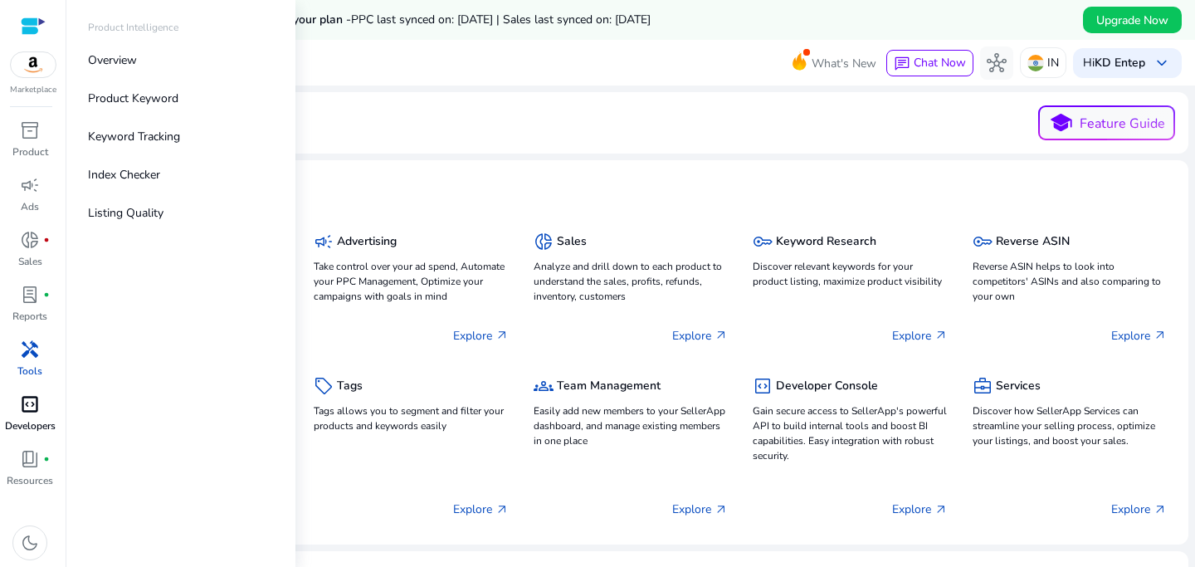
click at [48, 138] on div "inventory_2" at bounding box center [30, 130] width 46 height 27
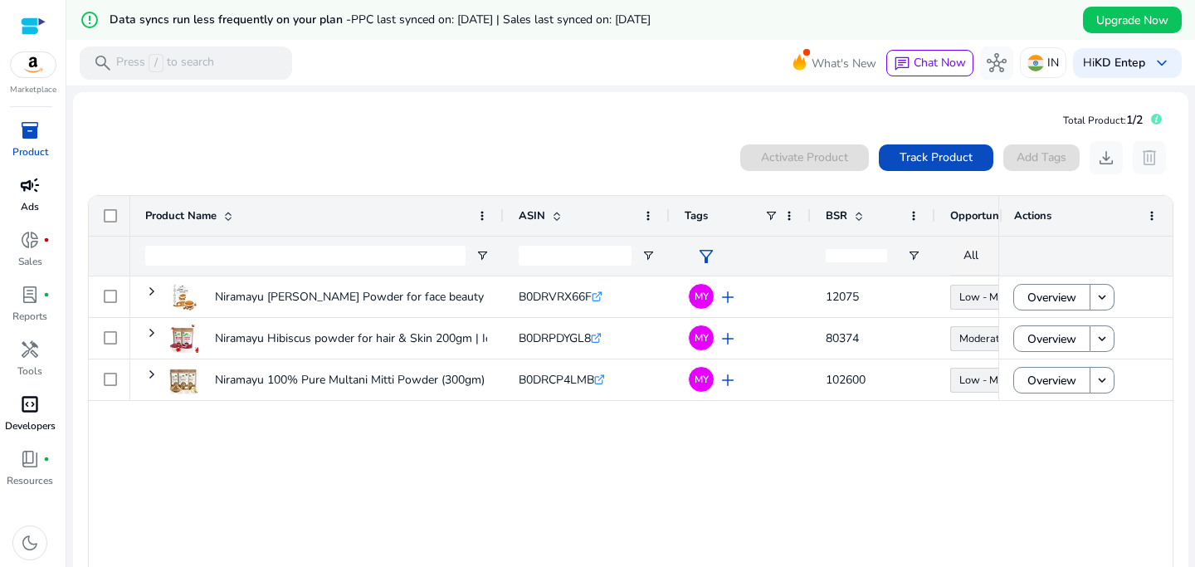
click at [20, 197] on div "campaign" at bounding box center [30, 185] width 46 height 27
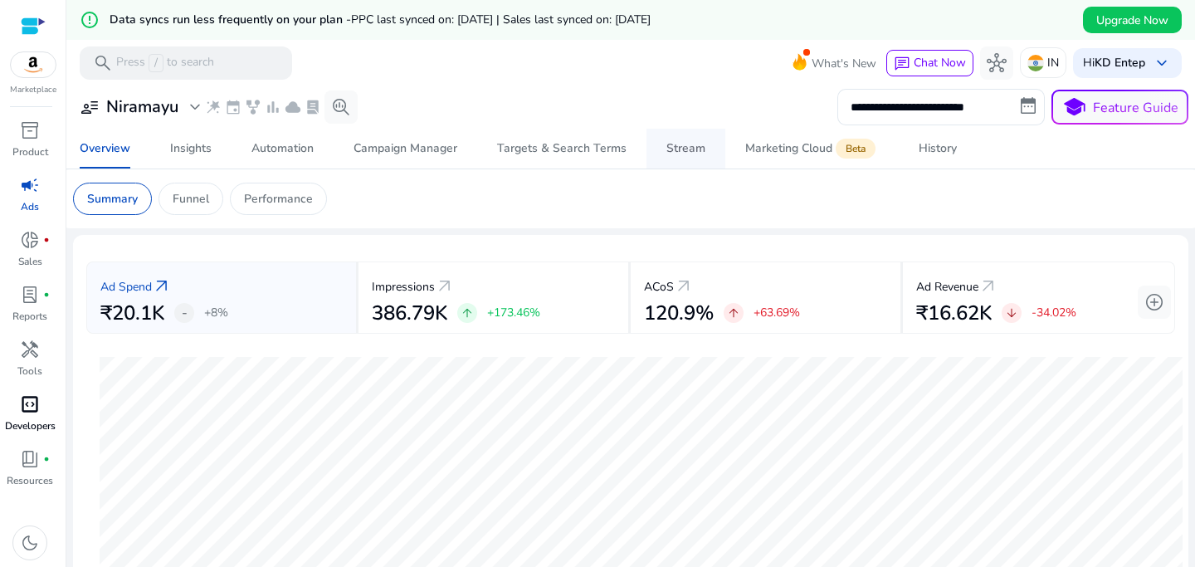
click at [684, 152] on div "Stream" at bounding box center [685, 149] width 39 height 12
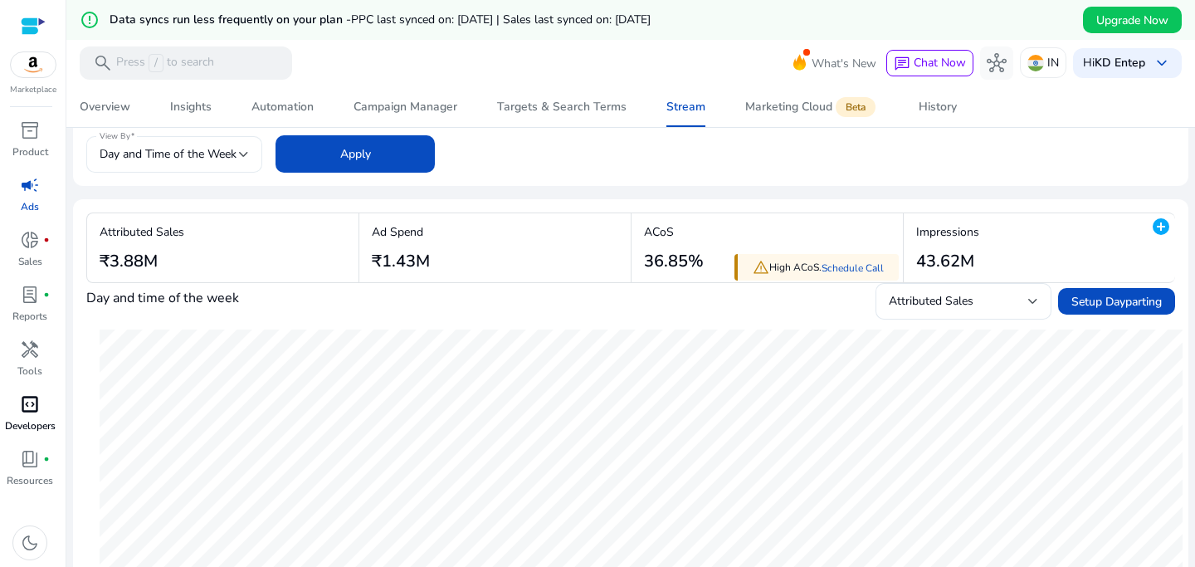
click at [220, 163] on div "Day and Time of the Week" at bounding box center [174, 154] width 149 height 37
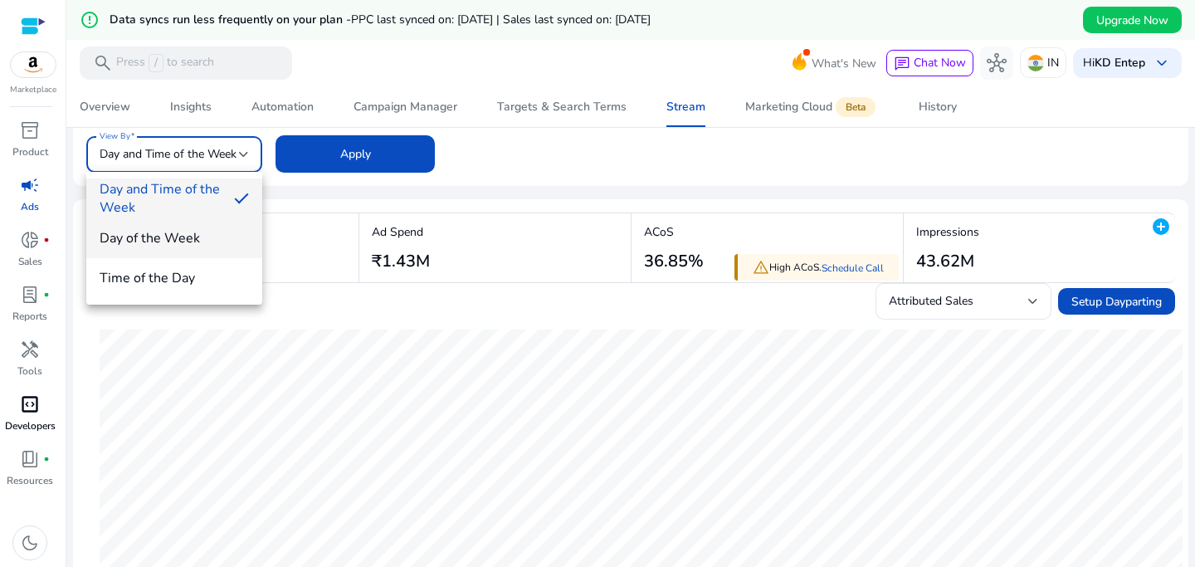
click at [192, 254] on mat-option "Day of the Week" at bounding box center [174, 238] width 176 height 40
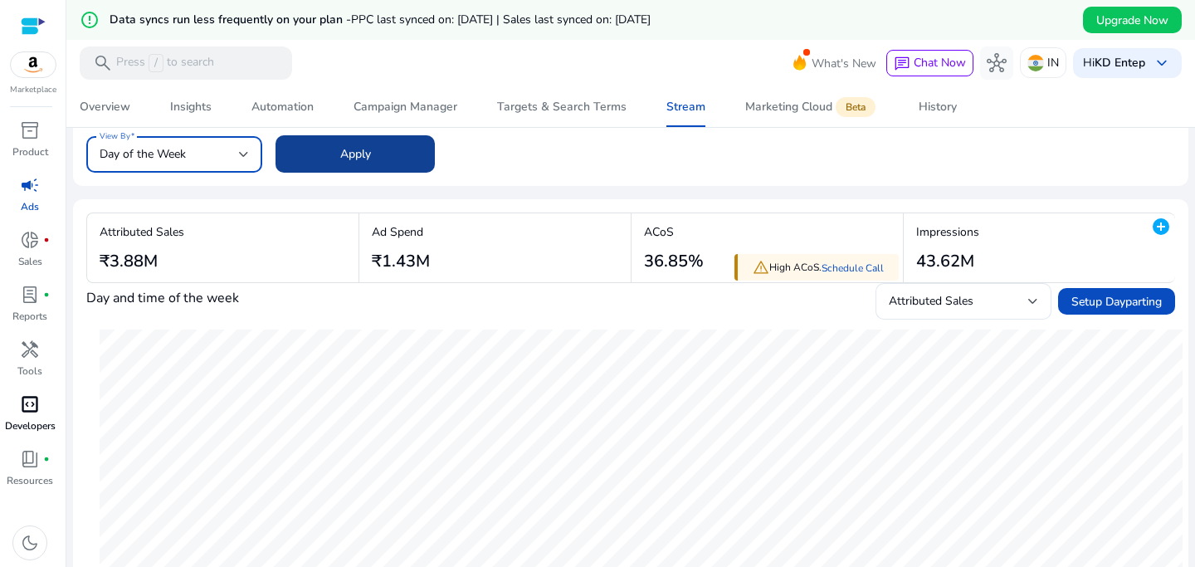
click at [361, 154] on span "Apply" at bounding box center [355, 153] width 31 height 17
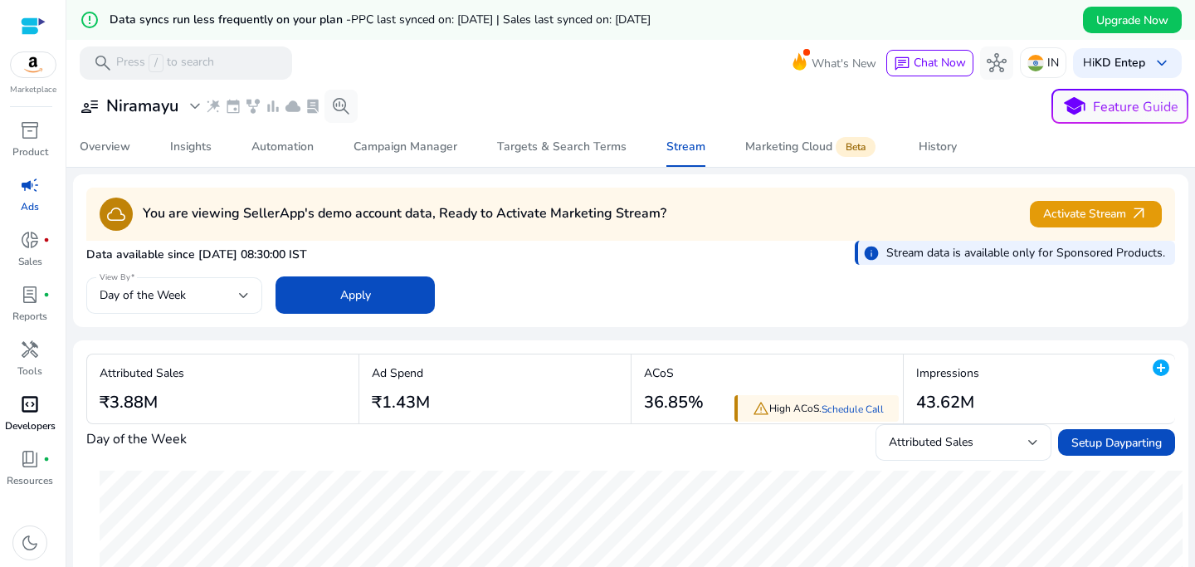
click at [210, 298] on div "Day of the Week" at bounding box center [169, 295] width 139 height 18
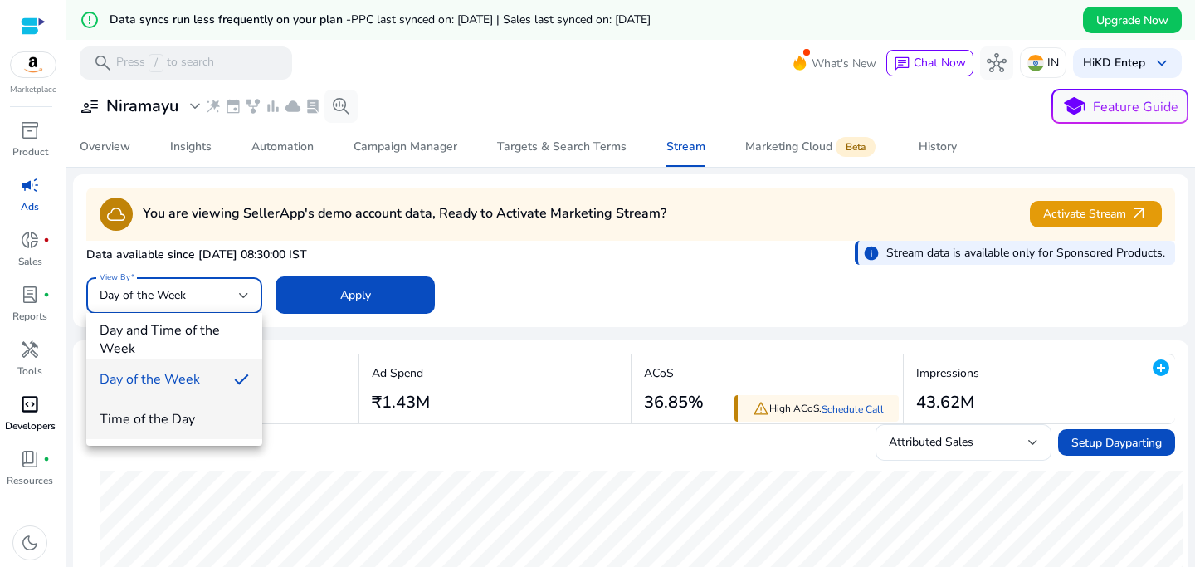
click at [212, 421] on span "Time of the Day" at bounding box center [174, 419] width 149 height 18
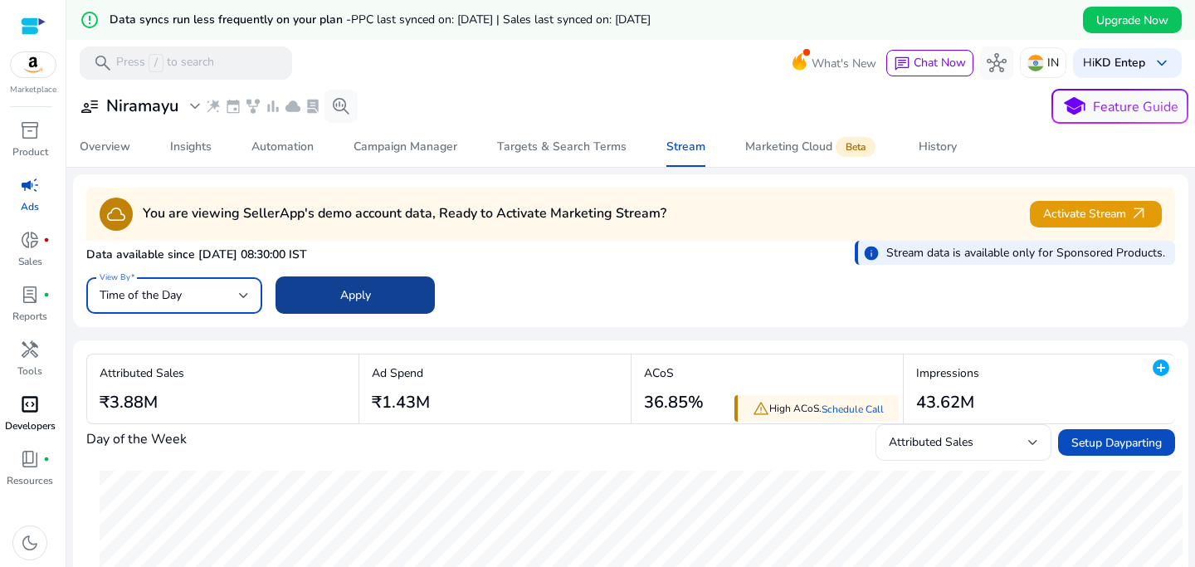
click at [349, 307] on span at bounding box center [354, 295] width 159 height 40
